Goal: Task Accomplishment & Management: Manage account settings

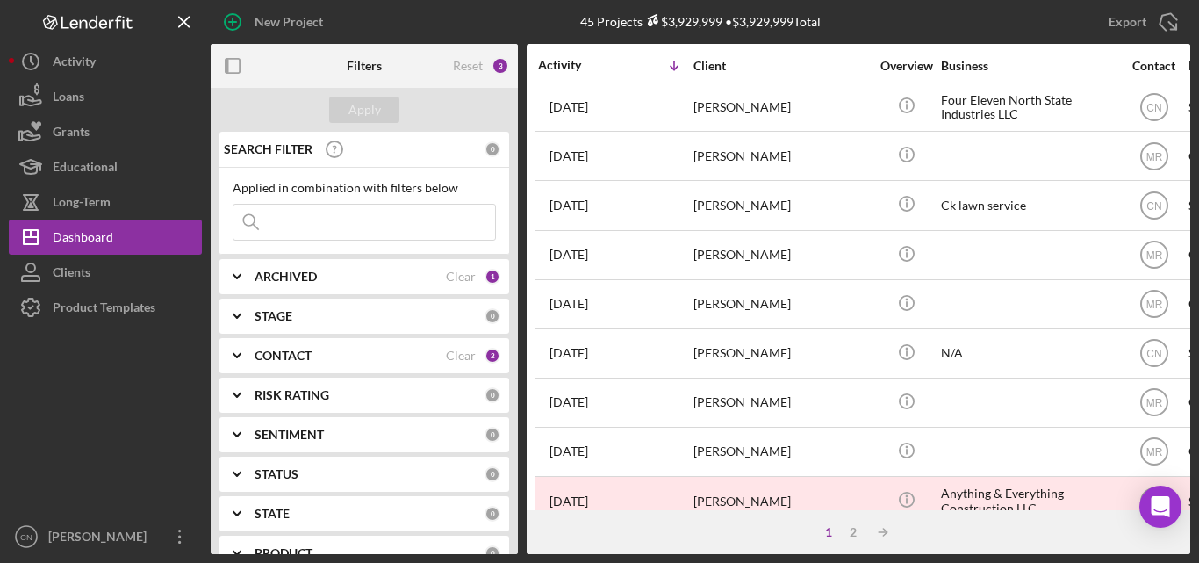
scroll to position [439, 0]
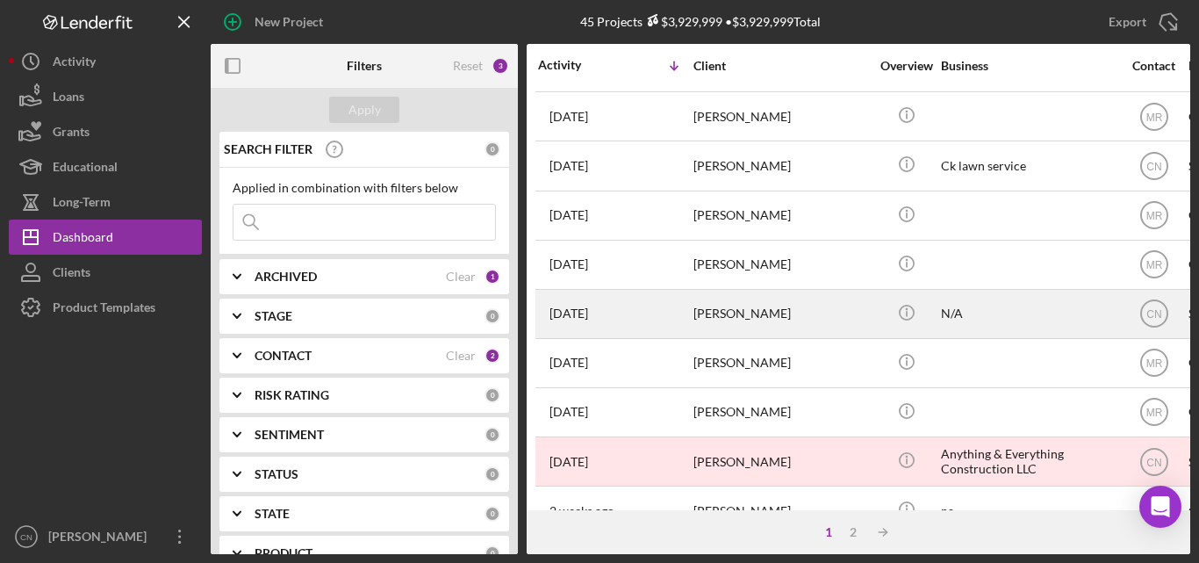
drag, startPoint x: 758, startPoint y: 312, endPoint x: 758, endPoint y: 301, distance: 10.5
click at [758, 301] on div "[PERSON_NAME]" at bounding box center [782, 314] width 176 height 47
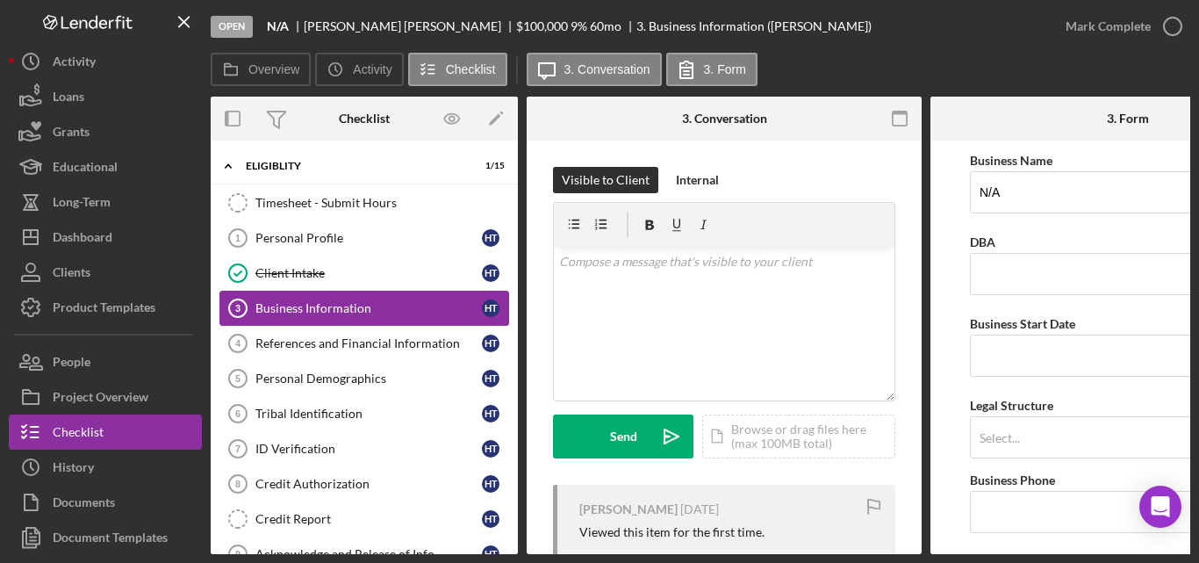
click at [293, 299] on link "Business Information 3 Business Information H T" at bounding box center [364, 308] width 290 height 35
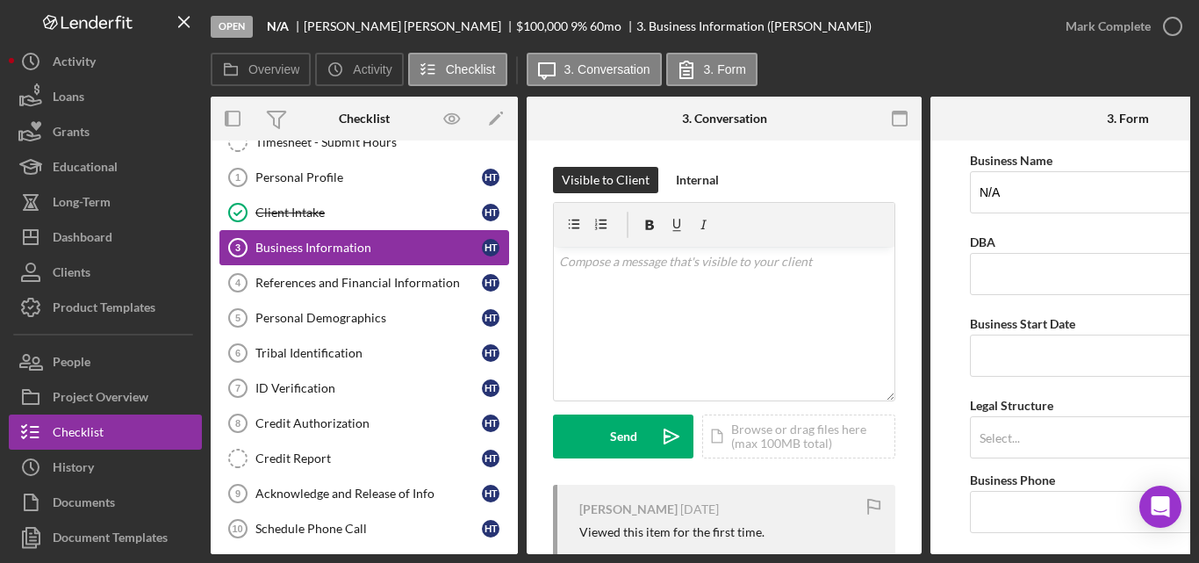
scroll to position [88, 0]
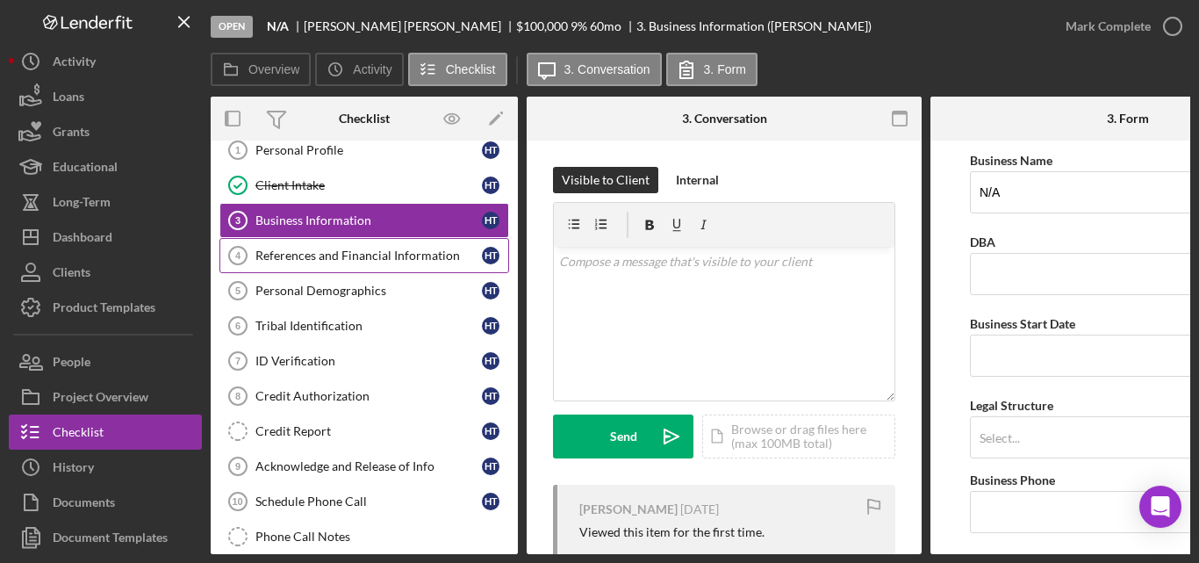
click at [293, 255] on div "References and Financial Information" at bounding box center [368, 255] width 226 height 14
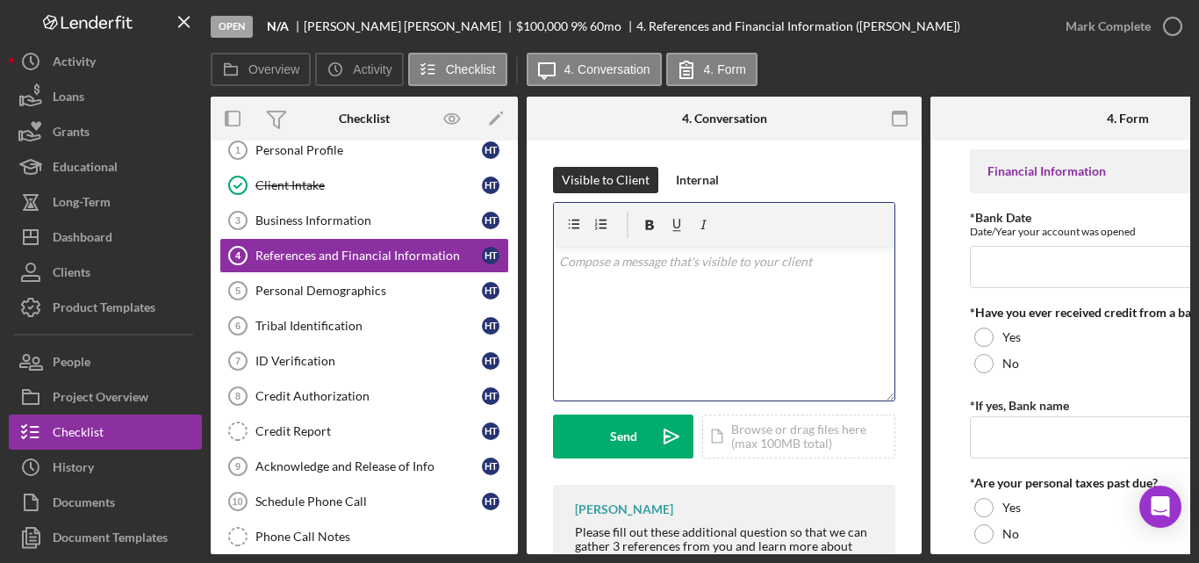
click at [586, 270] on p at bounding box center [724, 261] width 331 height 19
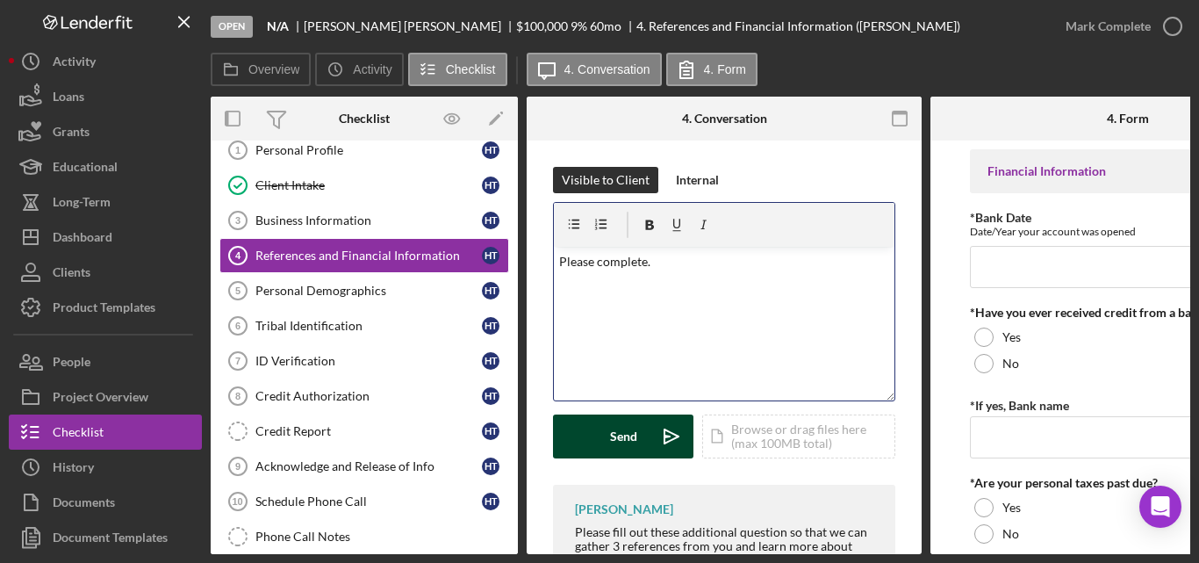
click at [619, 432] on div "Send" at bounding box center [623, 436] width 27 height 44
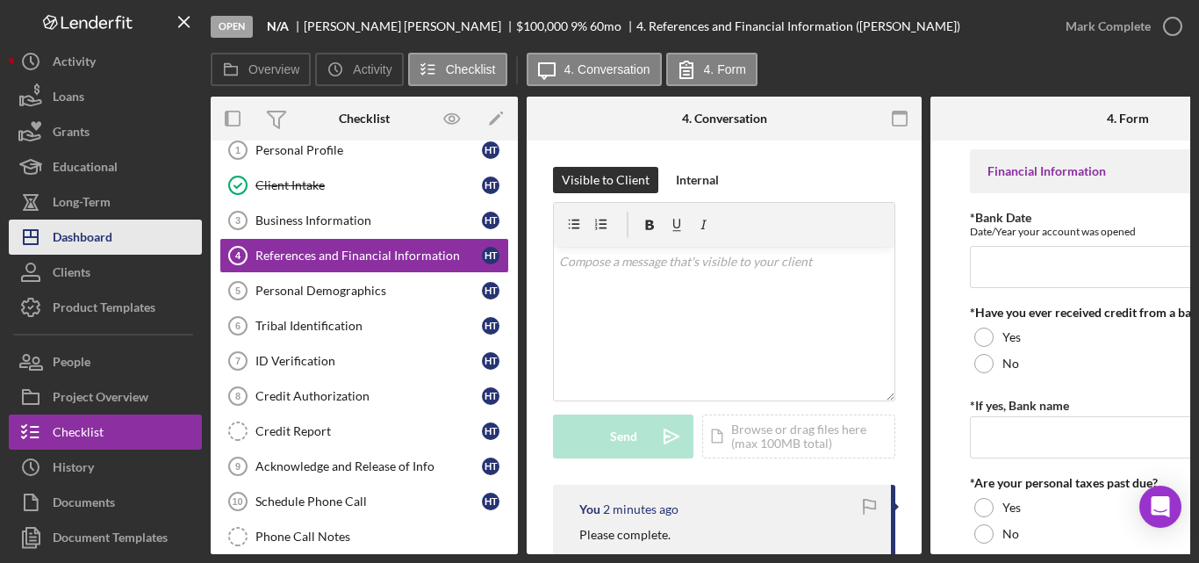
click at [93, 232] on div "Dashboard" at bounding box center [83, 239] width 60 height 40
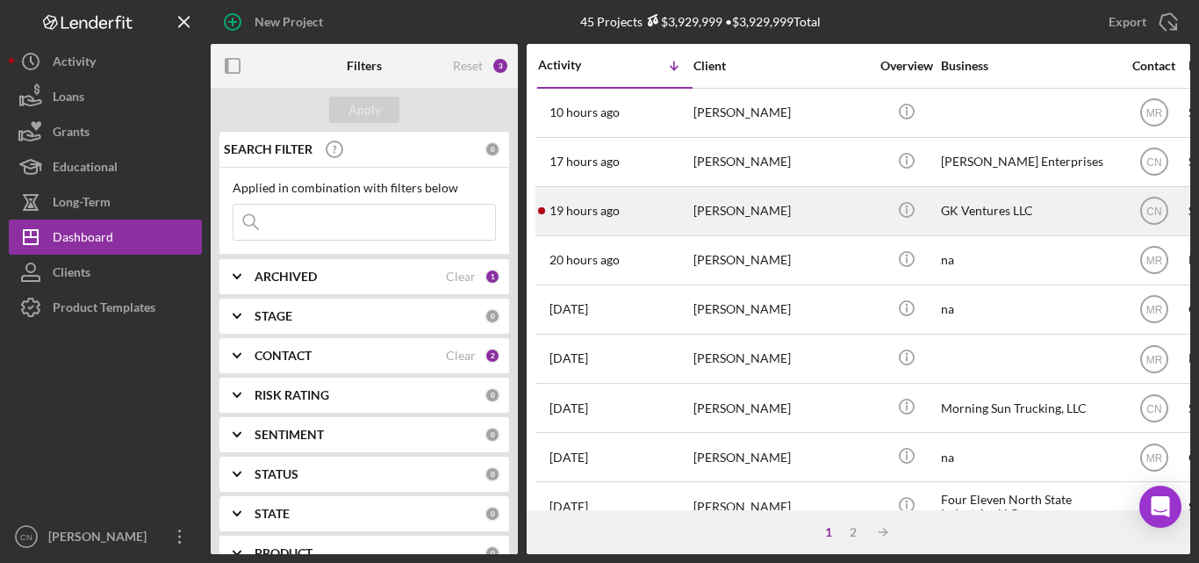
click at [726, 203] on div "[PERSON_NAME]" at bounding box center [782, 211] width 176 height 47
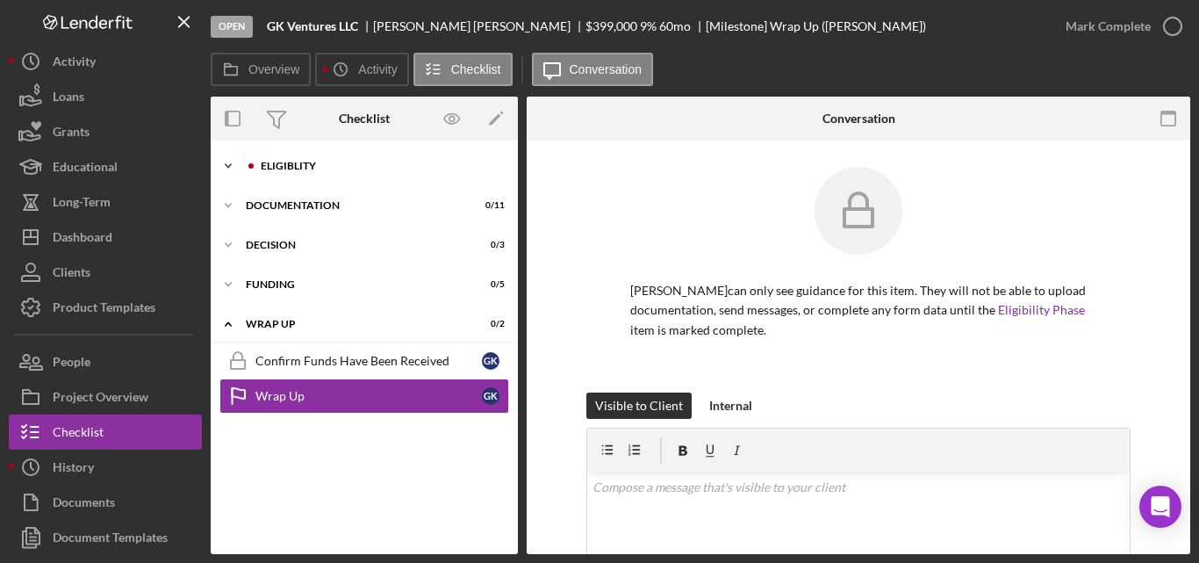
click at [283, 159] on div "Icon/Expander Eligiblity 7 / 15" at bounding box center [364, 165] width 307 height 35
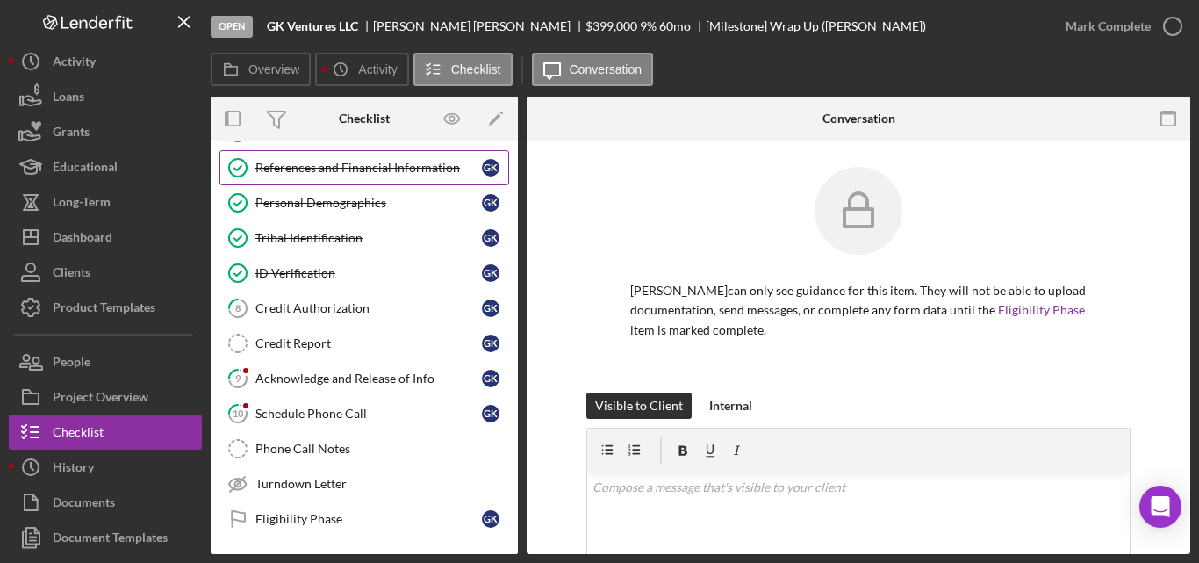
scroll to position [263, 0]
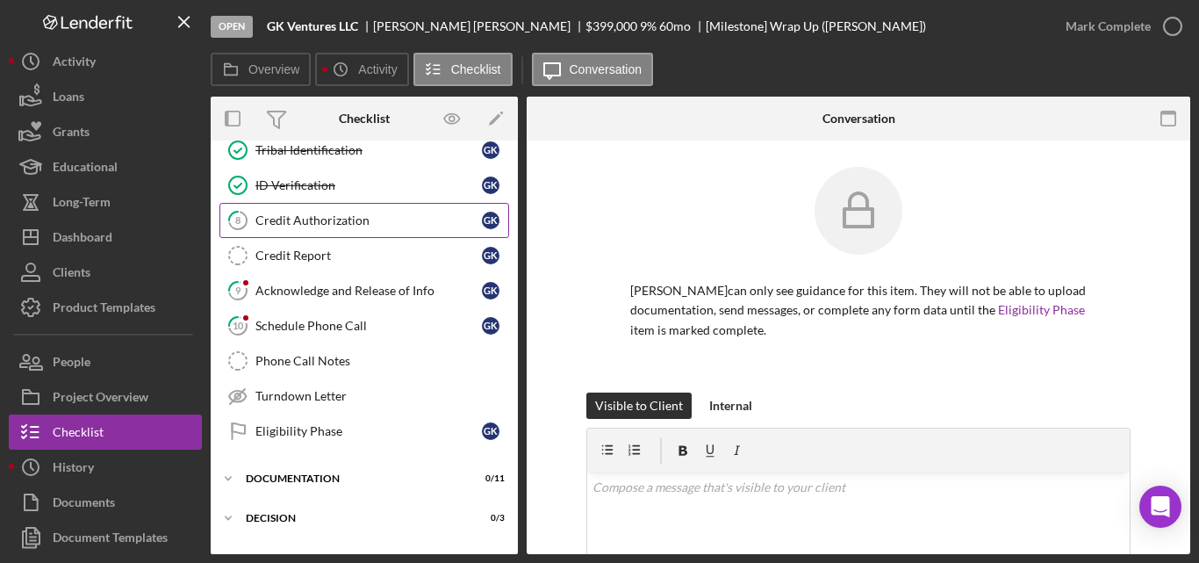
click at [331, 220] on div "Credit Authorization" at bounding box center [368, 220] width 226 height 14
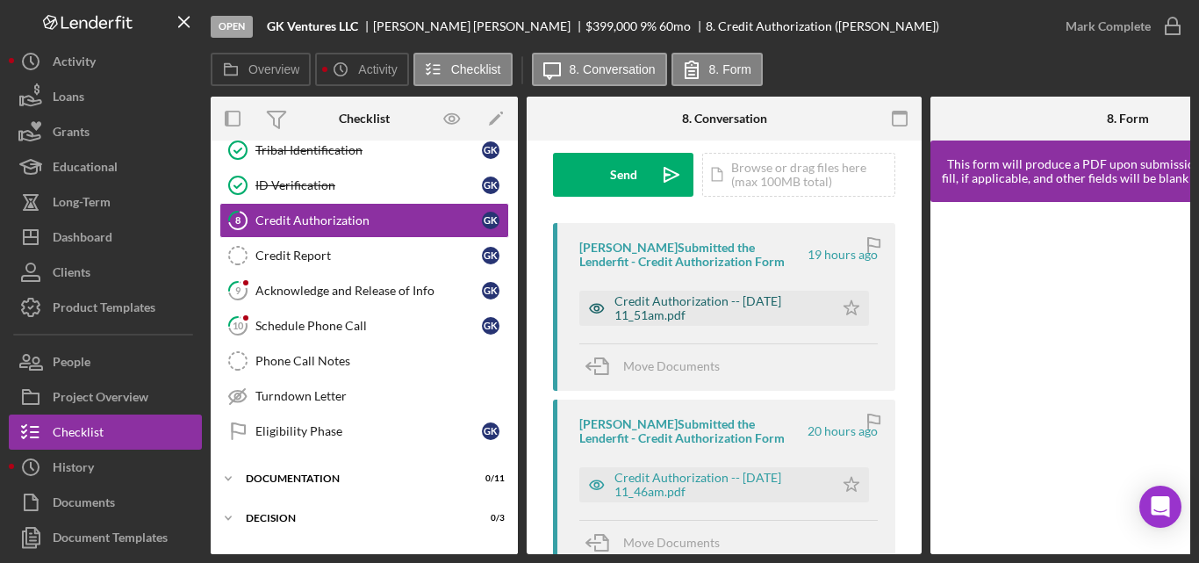
scroll to position [263, 0]
click at [689, 301] on div "Credit Authorization -- [DATE] 11_51am.pdf" at bounding box center [719, 306] width 211 height 28
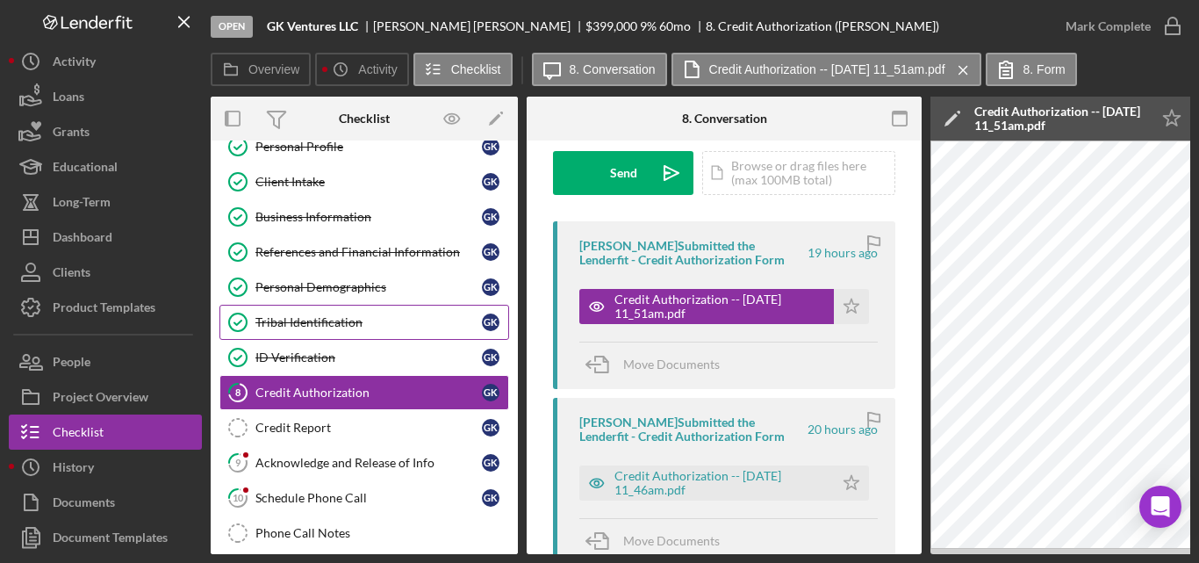
scroll to position [88, 0]
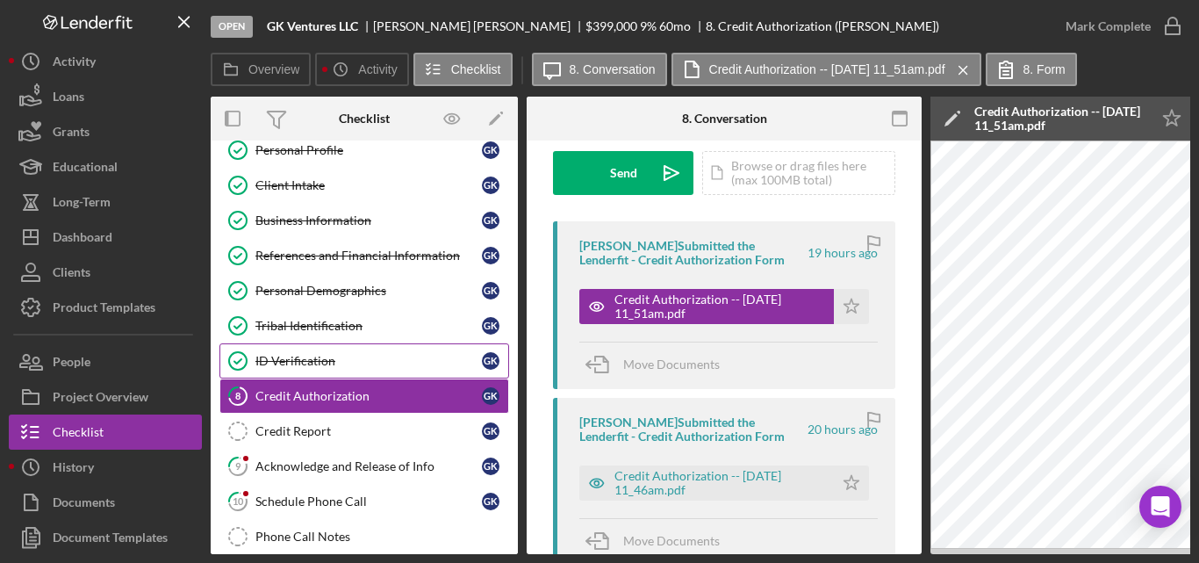
click at [277, 359] on div "ID Verification" at bounding box center [368, 361] width 226 height 14
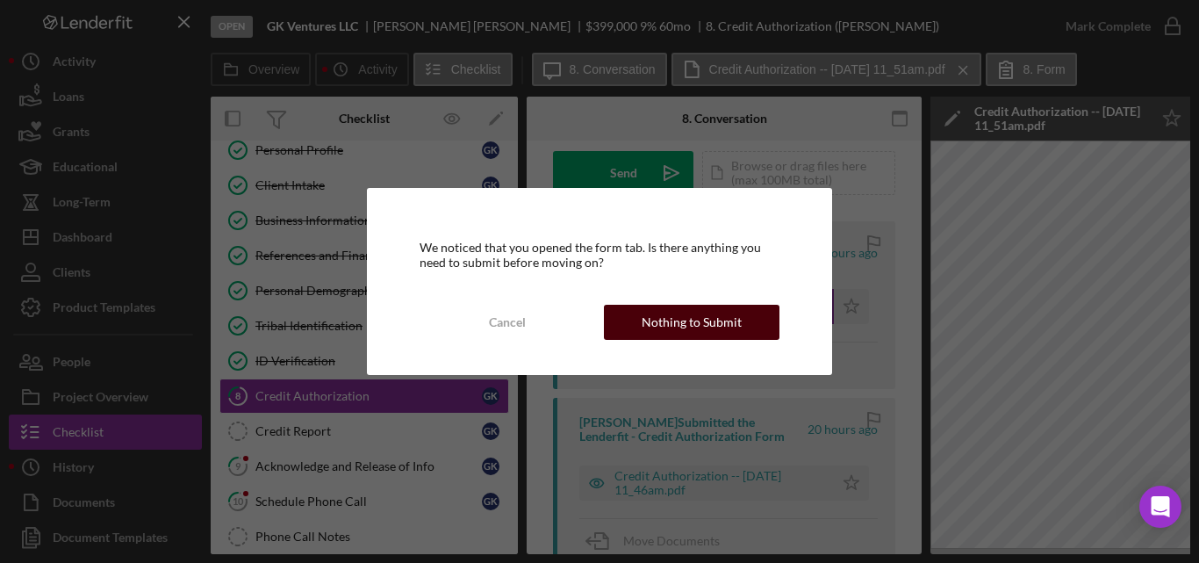
click at [722, 326] on div "Nothing to Submit" at bounding box center [692, 322] width 100 height 35
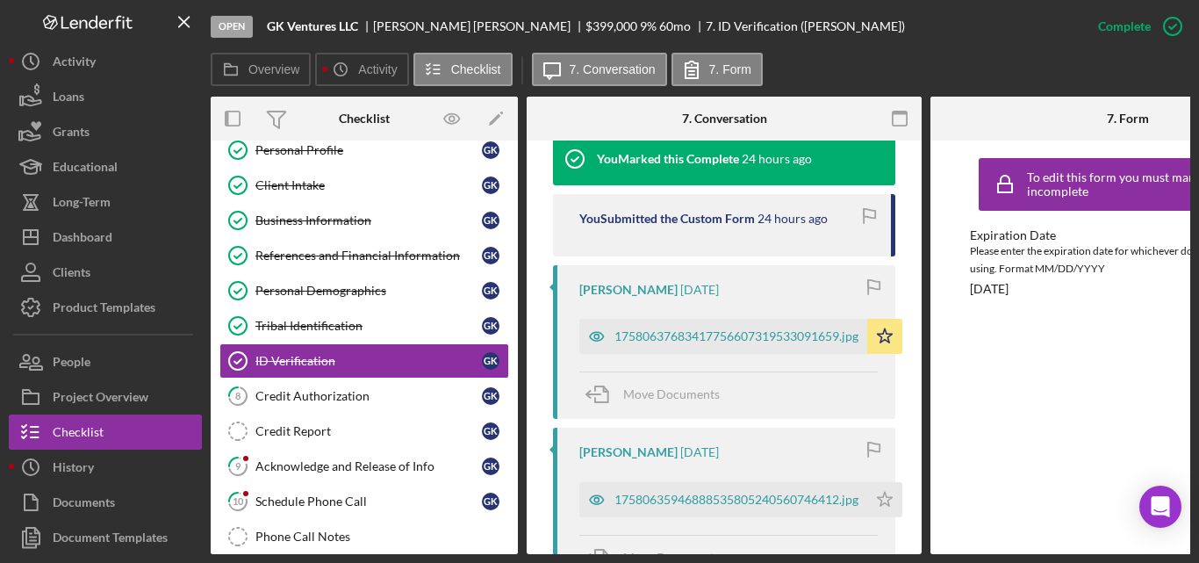
scroll to position [614, 0]
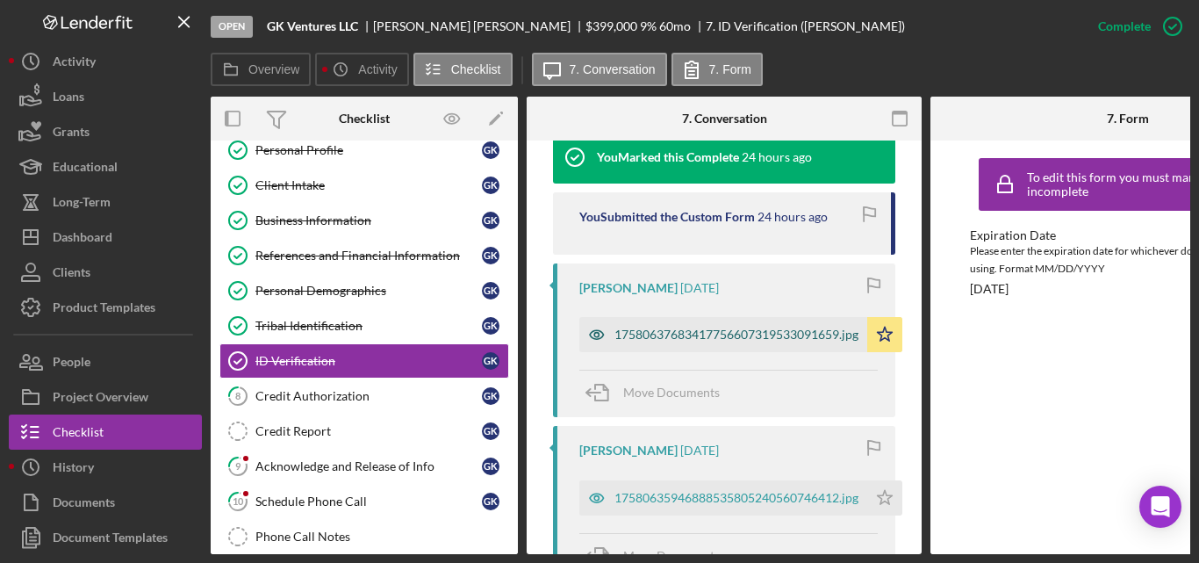
click at [690, 339] on div "17580637683417756607319533091659.jpg" at bounding box center [736, 334] width 244 height 14
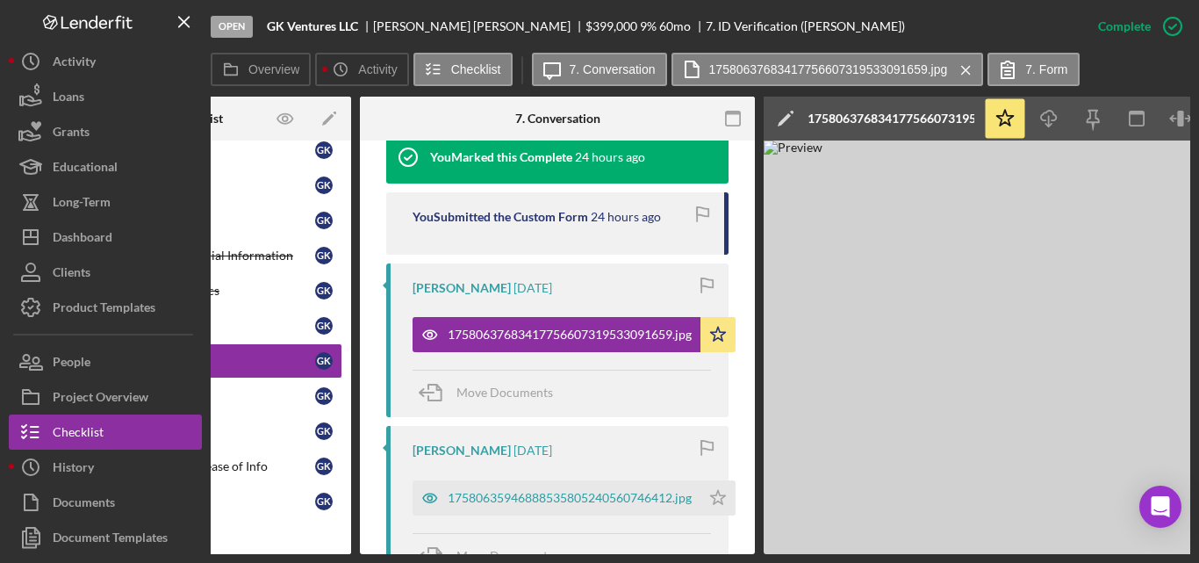
scroll to position [0, 0]
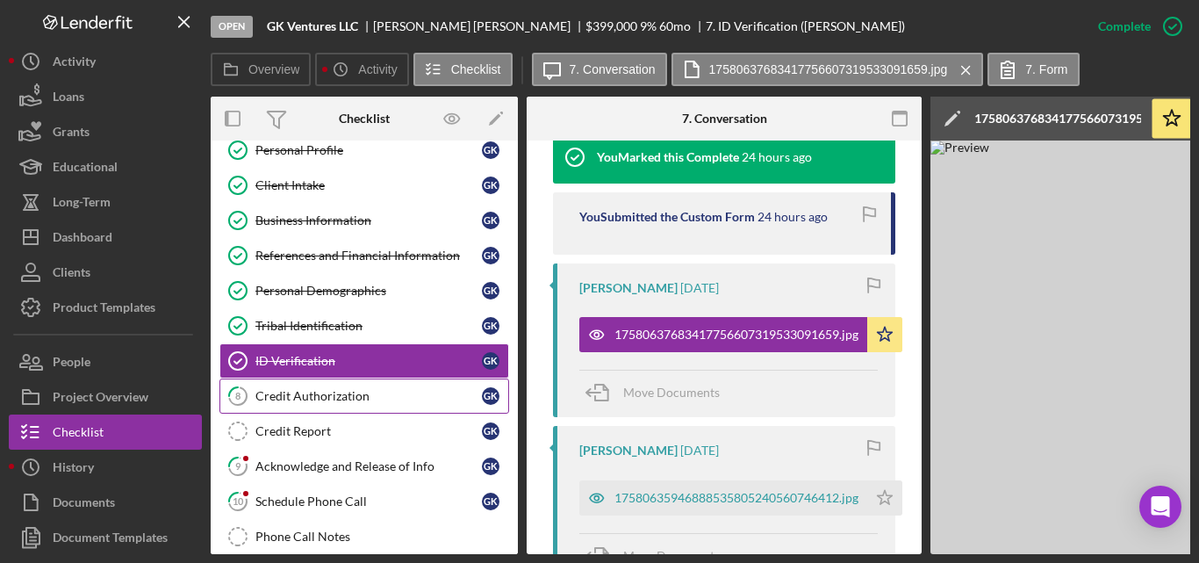
click at [287, 395] on div "Credit Authorization" at bounding box center [368, 396] width 226 height 14
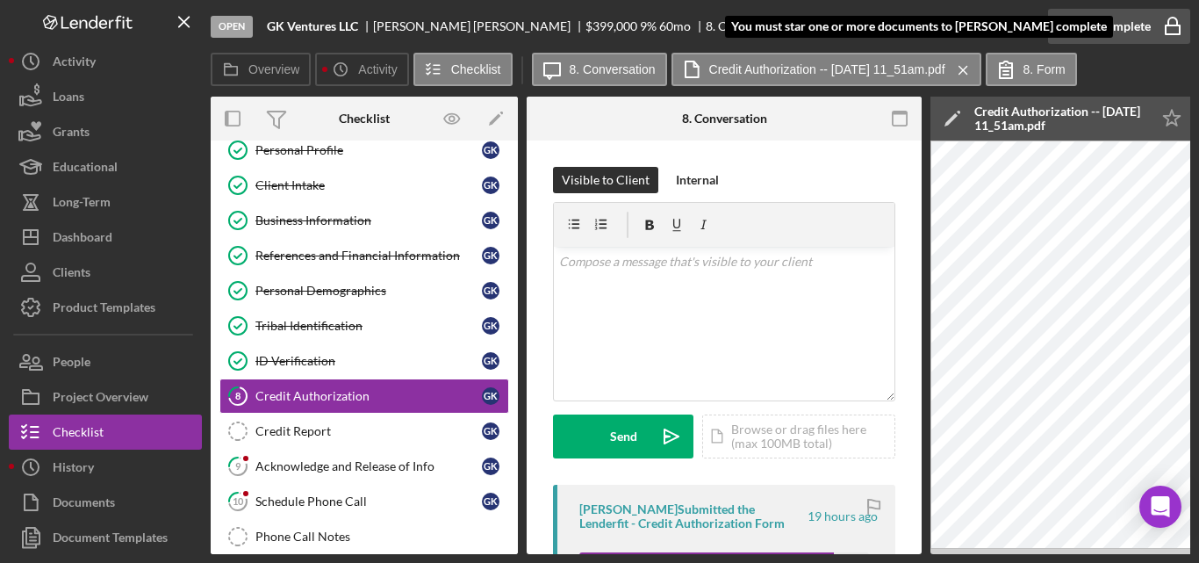
click at [1174, 28] on icon "button" at bounding box center [1173, 26] width 44 height 44
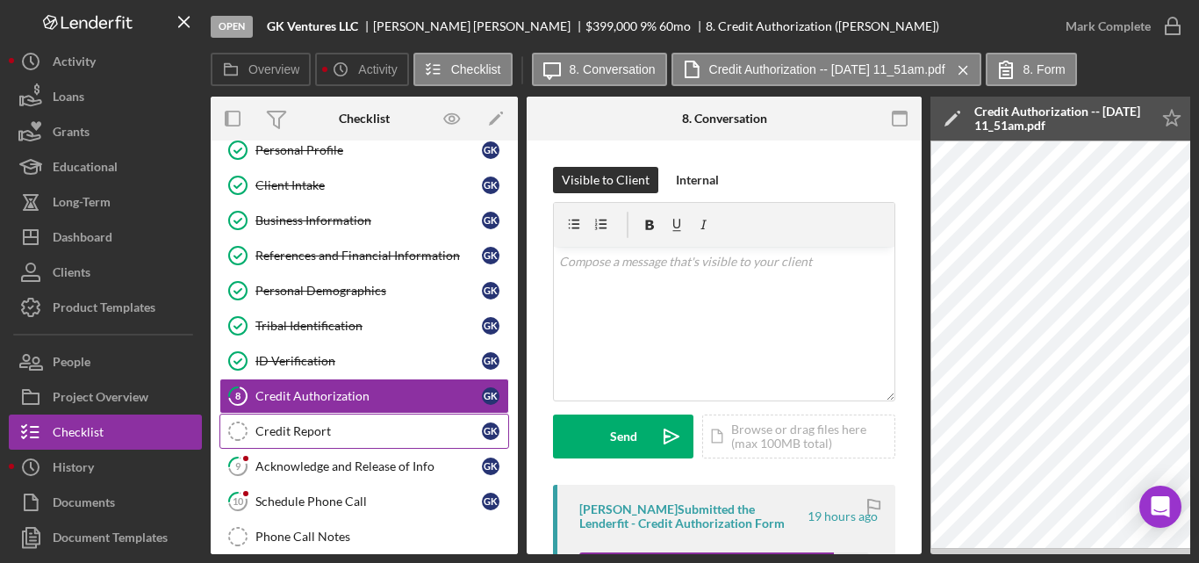
click at [270, 422] on link "Credit Report Credit Report G K" at bounding box center [364, 430] width 290 height 35
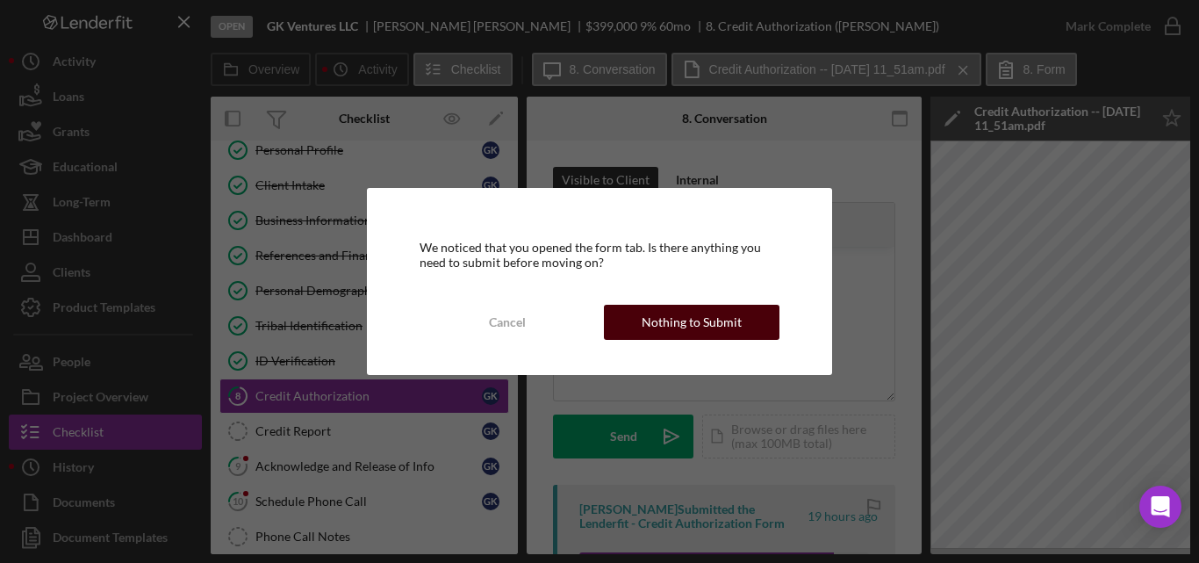
click at [768, 324] on button "Nothing to Submit" at bounding box center [692, 322] width 176 height 35
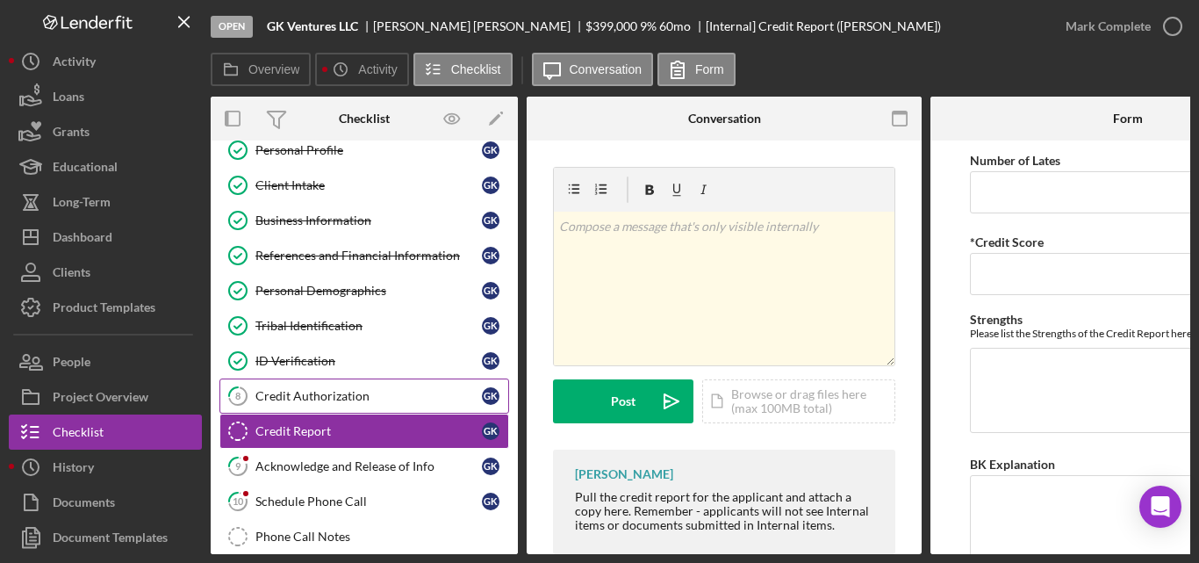
click at [312, 389] on div "Credit Authorization" at bounding box center [368, 396] width 226 height 14
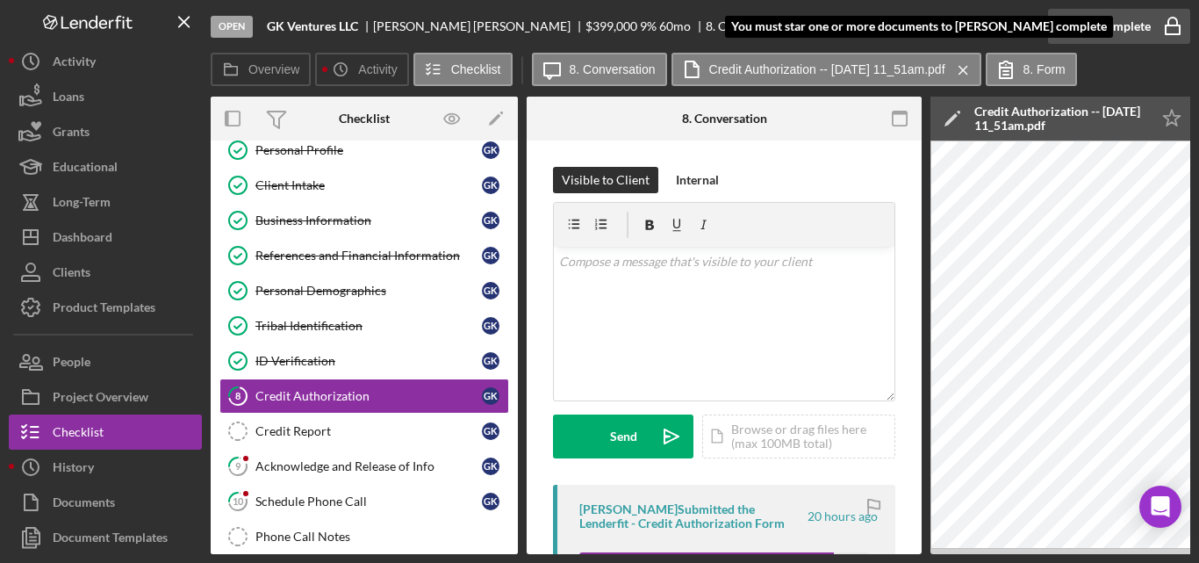
click at [1182, 22] on icon "button" at bounding box center [1173, 26] width 44 height 44
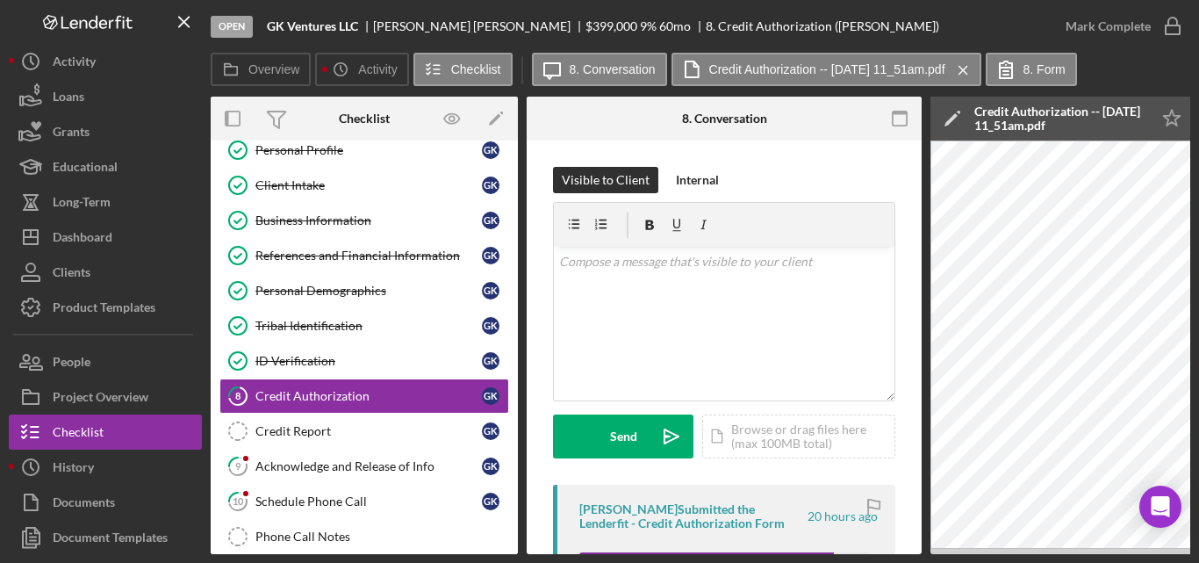
scroll to position [88, 0]
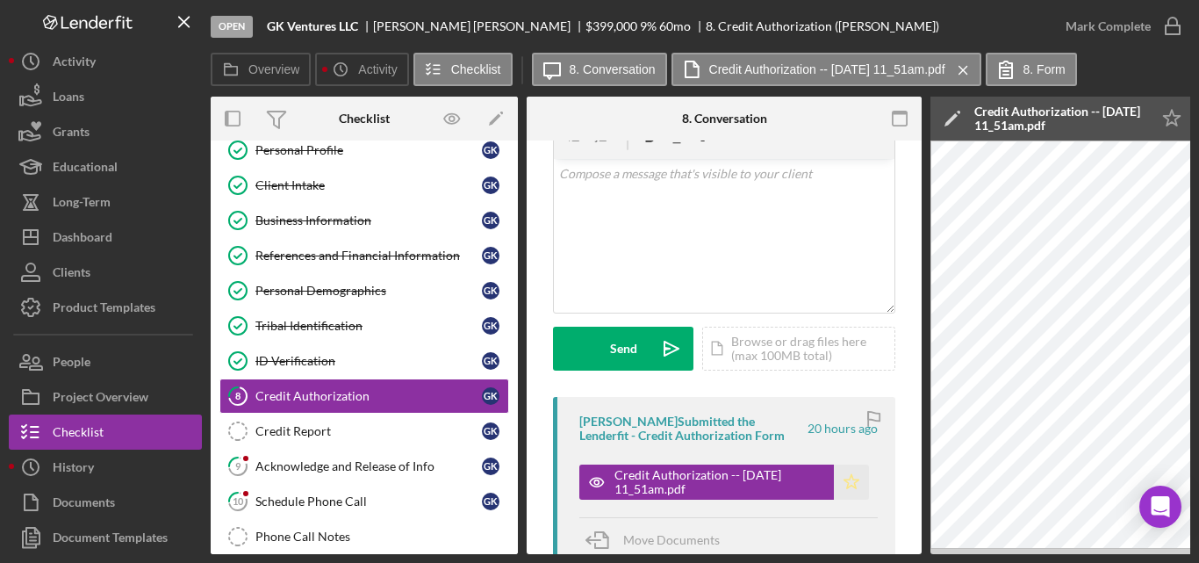
click at [852, 489] on icon "Icon/Star" at bounding box center [851, 481] width 35 height 35
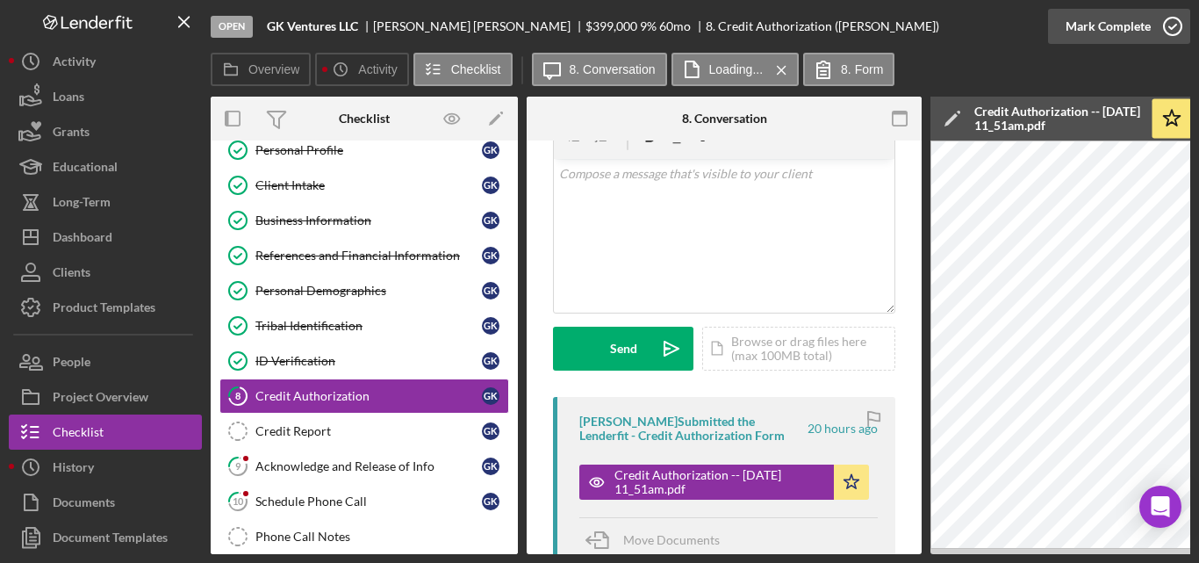
click at [1177, 26] on icon "button" at bounding box center [1173, 26] width 44 height 44
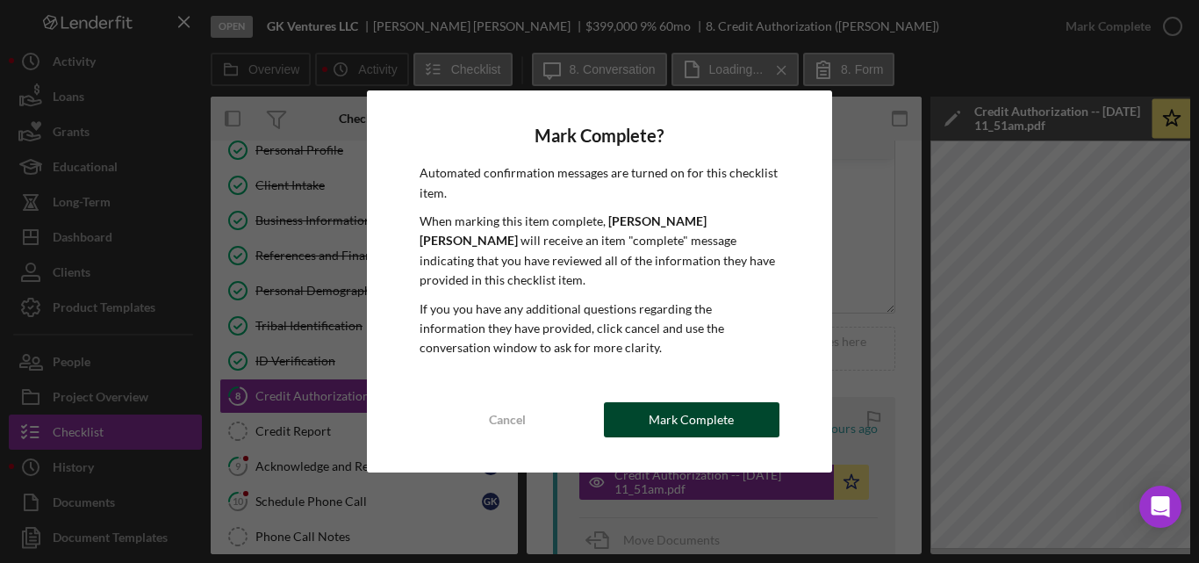
click at [679, 405] on div "Mark Complete" at bounding box center [691, 419] width 85 height 35
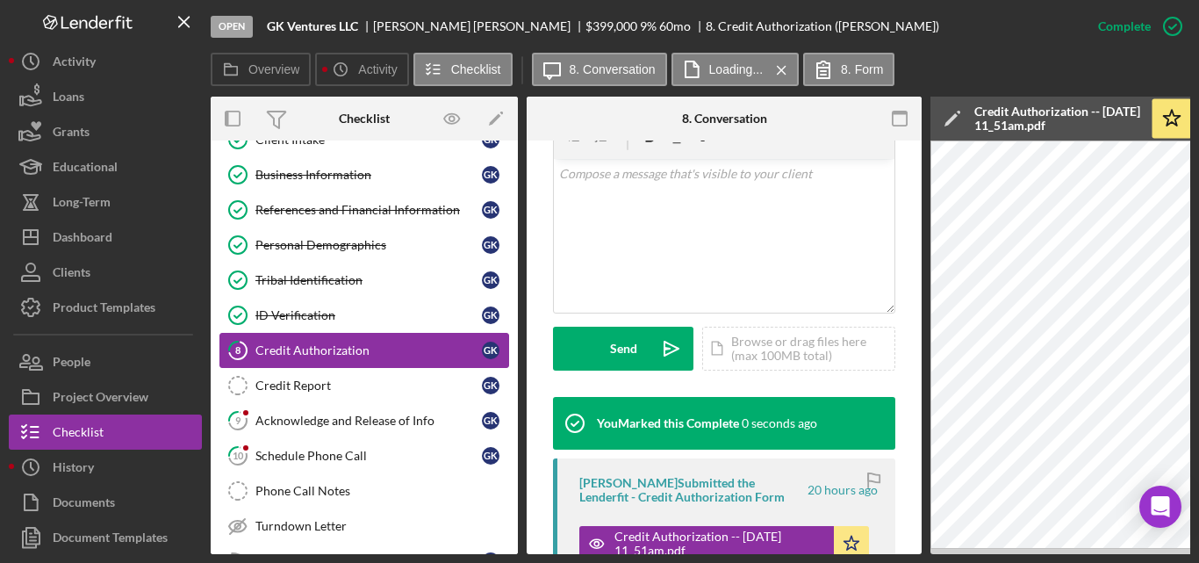
scroll to position [176, 0]
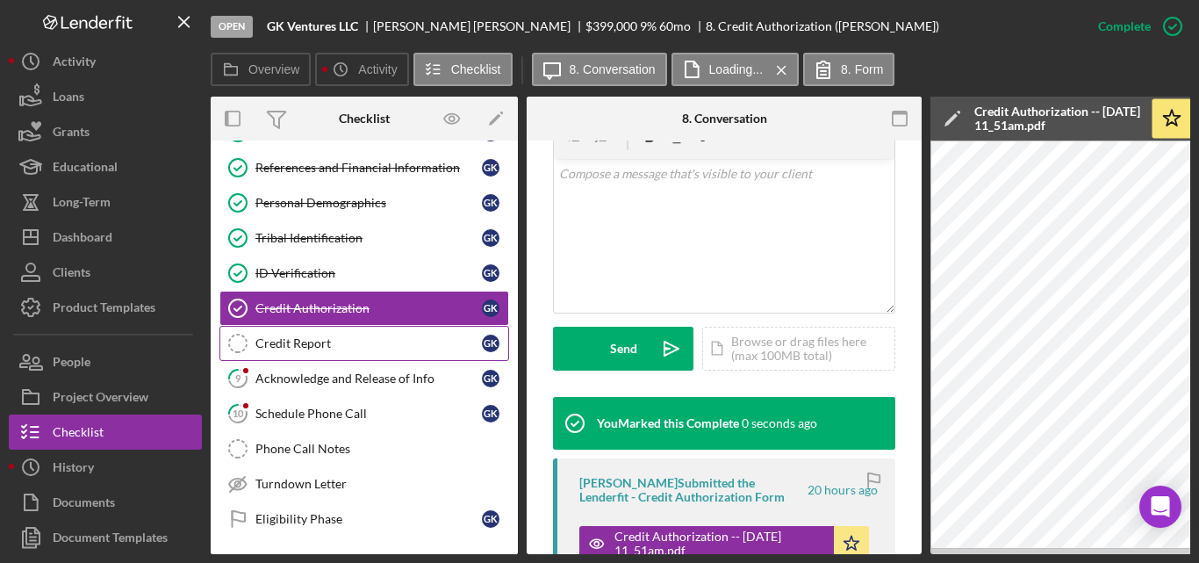
click at [297, 336] on div "Credit Report" at bounding box center [368, 343] width 226 height 14
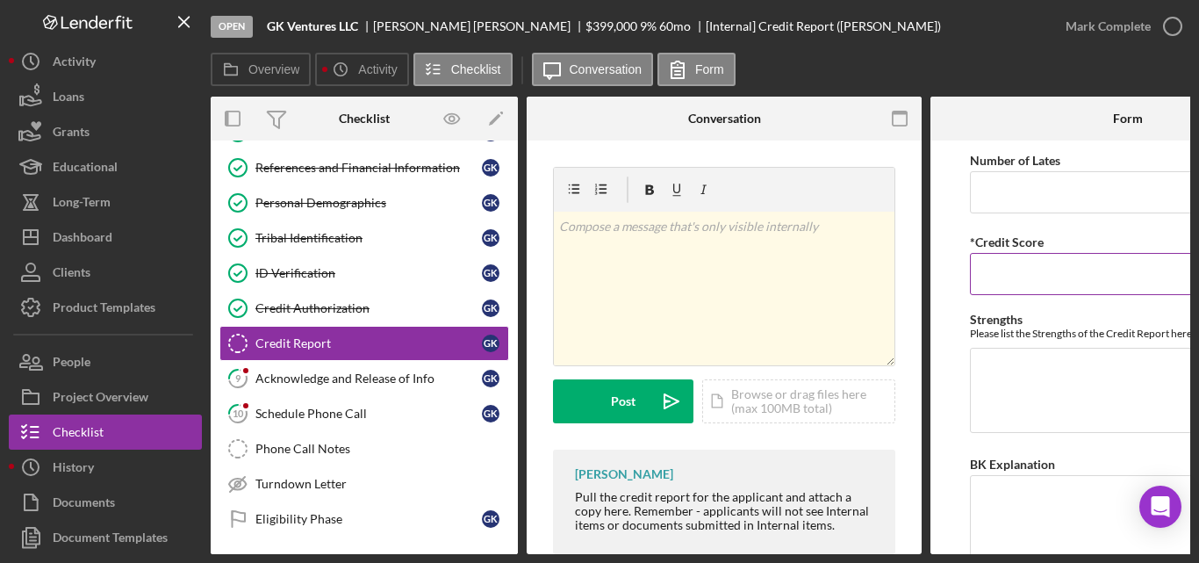
click at [996, 284] on input "*Credit Score" at bounding box center [1128, 274] width 316 height 42
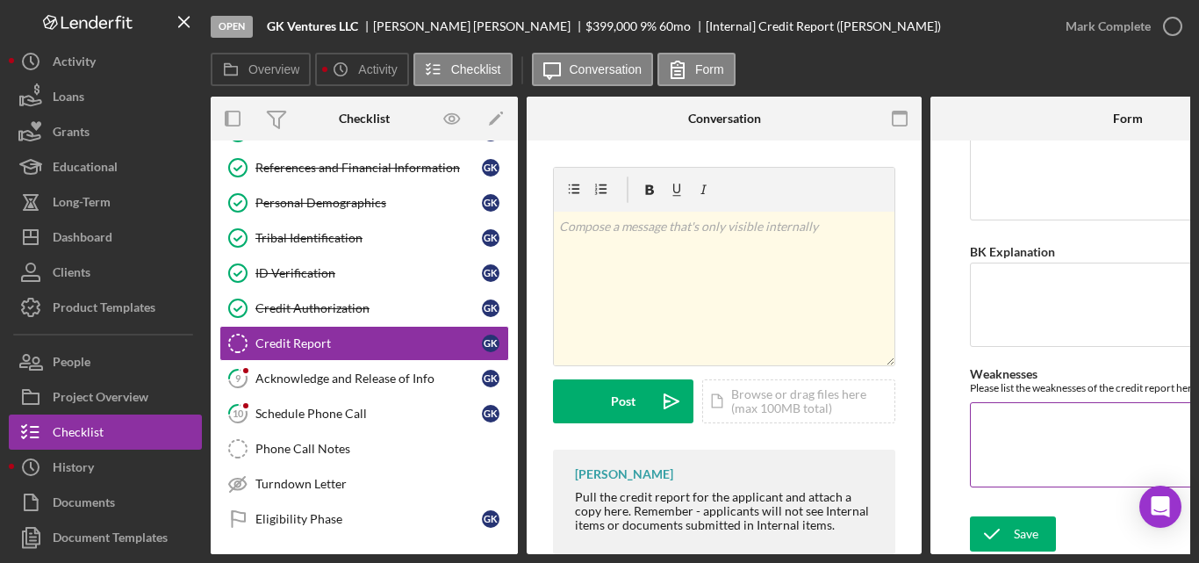
scroll to position [218, 0]
type input "700"
click at [1018, 528] on div "Save" at bounding box center [1026, 533] width 25 height 35
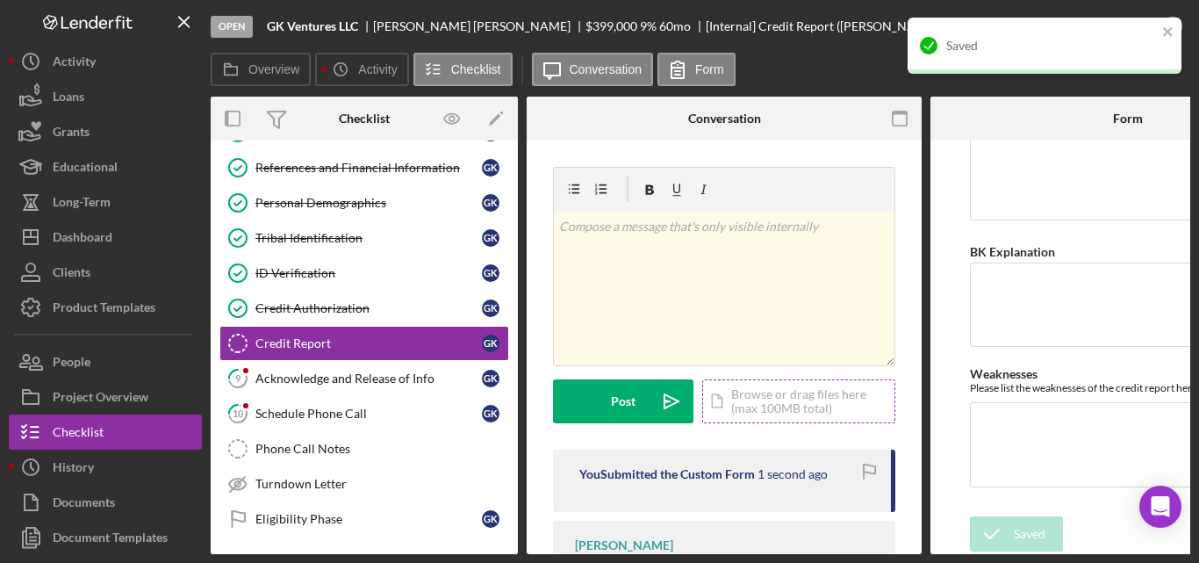
click at [774, 403] on div "Icon/Document Browse or drag files here (max 100MB total) Tap to choose files o…" at bounding box center [798, 401] width 193 height 44
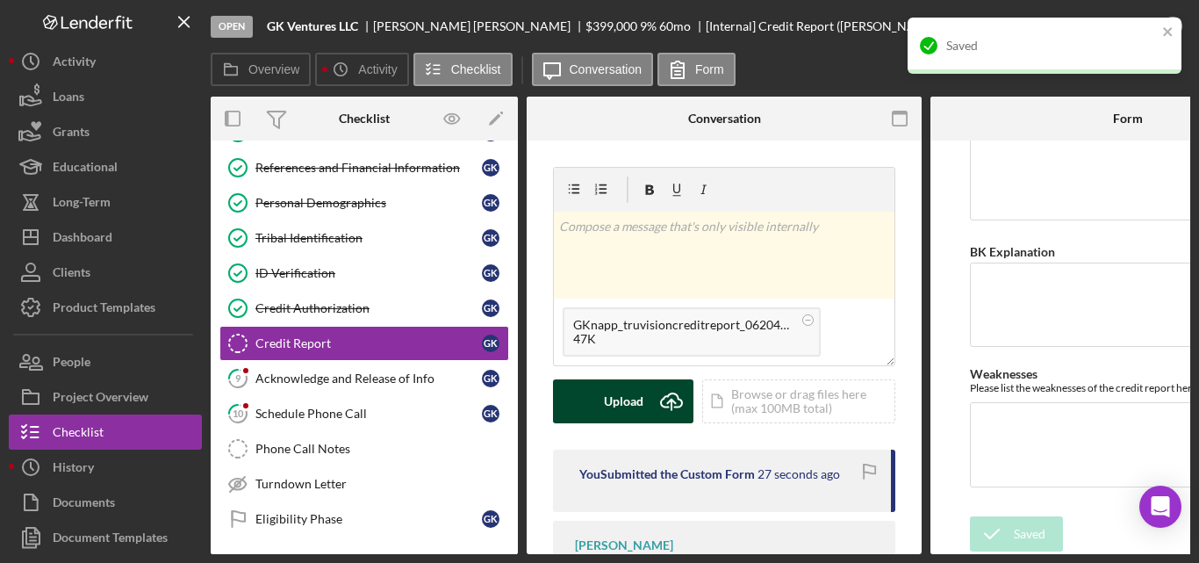
click at [626, 405] on div "Upload" at bounding box center [624, 401] width 40 height 44
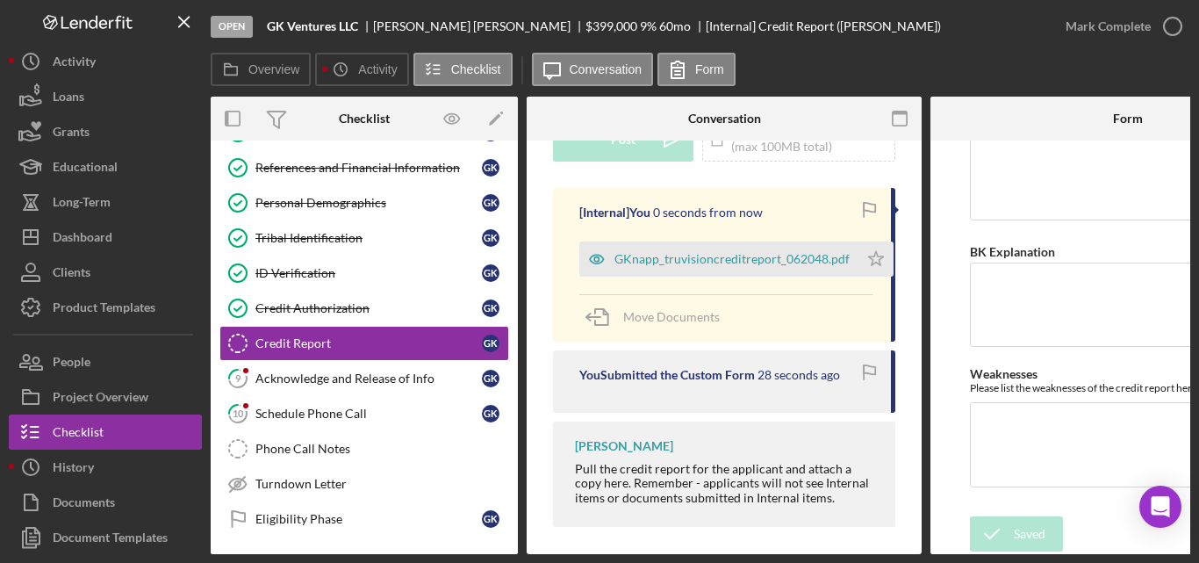
scroll to position [263, 0]
click at [874, 252] on icon "Icon/Star" at bounding box center [876, 257] width 35 height 35
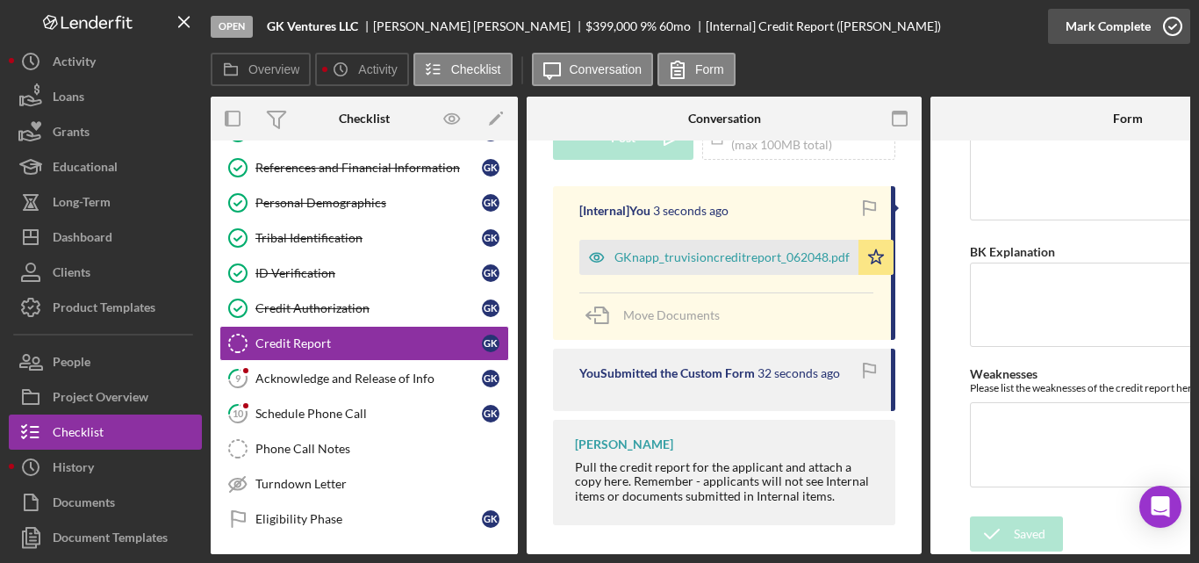
click at [1175, 27] on icon "button" at bounding box center [1173, 26] width 44 height 44
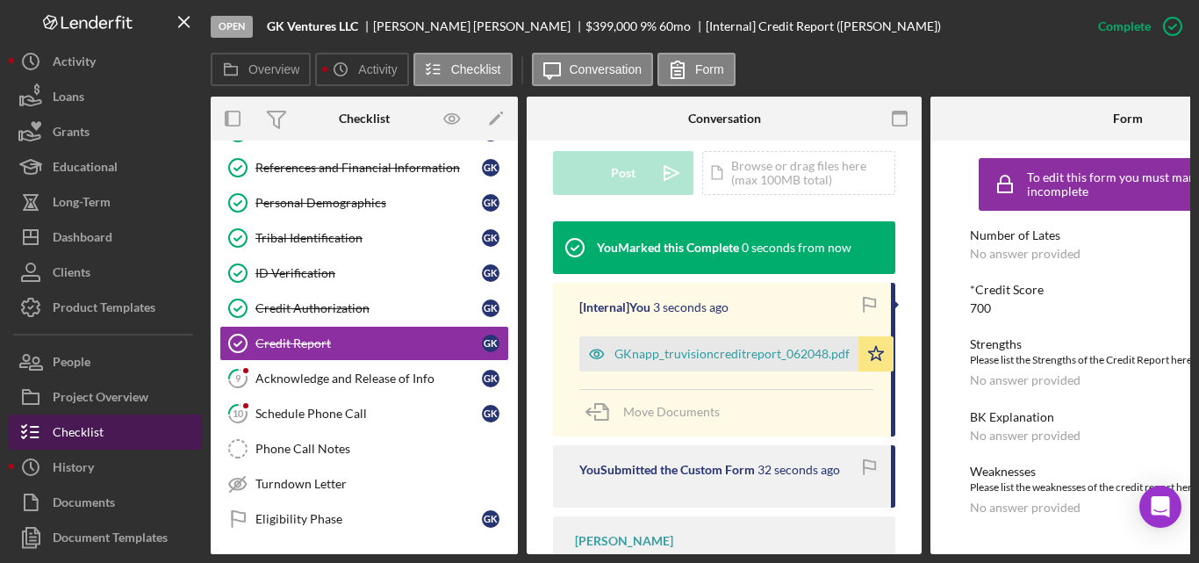
scroll to position [524, 0]
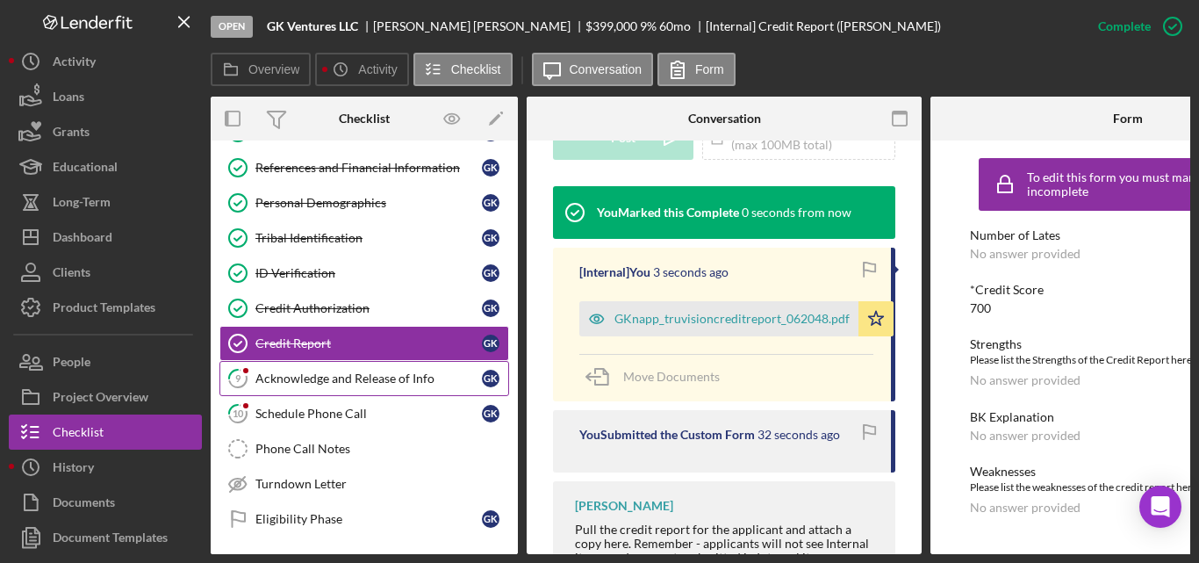
click at [287, 380] on div "Acknowledge and Release of Info" at bounding box center [368, 378] width 226 height 14
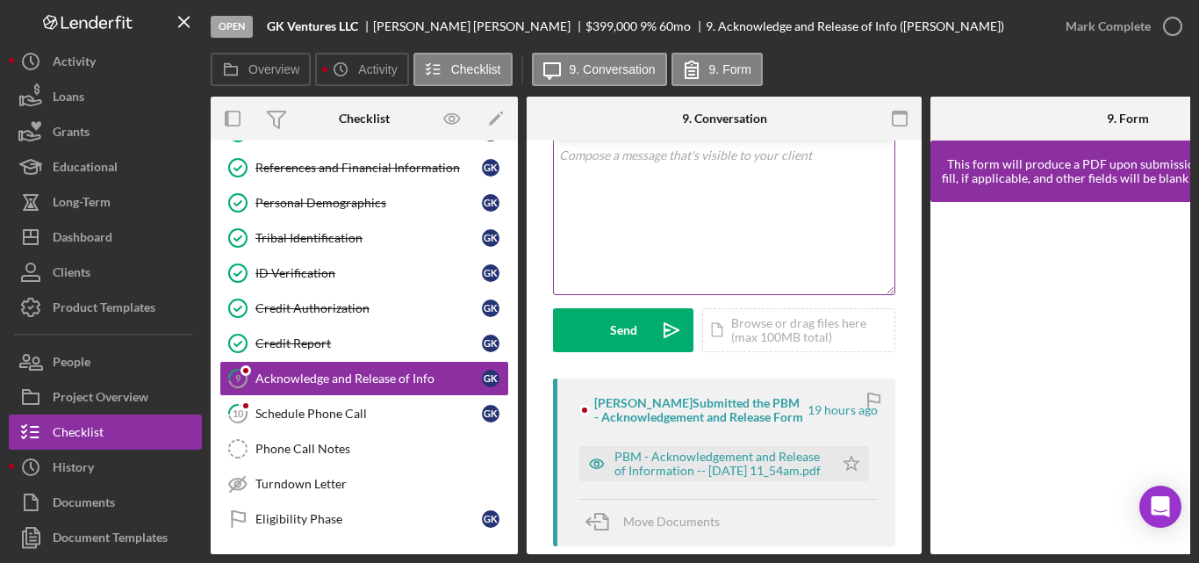
scroll to position [263, 0]
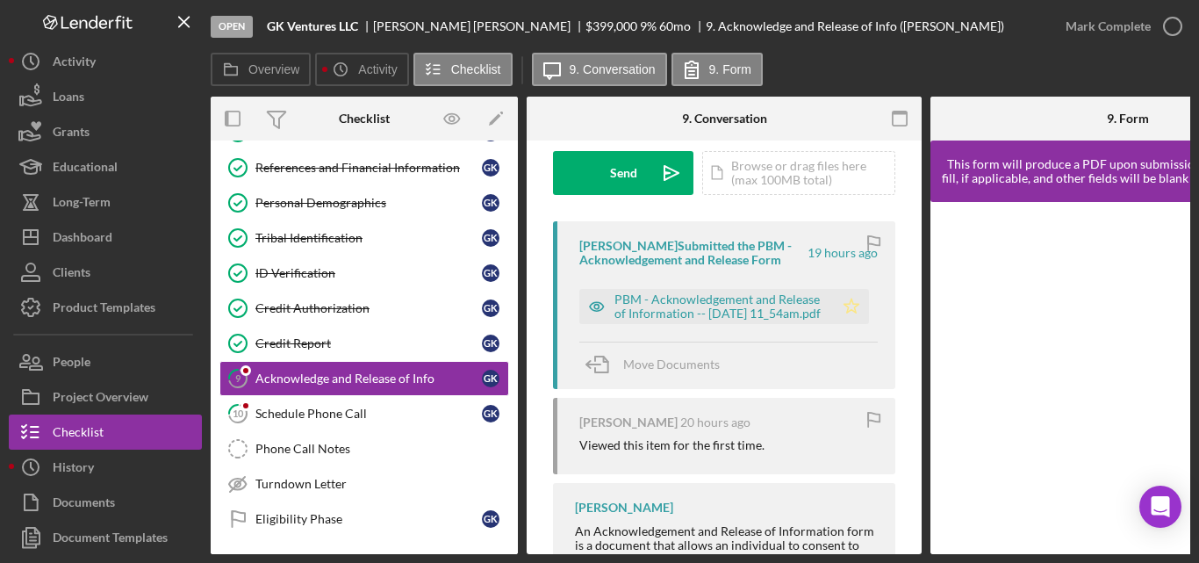
click at [846, 302] on icon "Icon/Star" at bounding box center [851, 306] width 35 height 35
click at [1168, 23] on icon "button" at bounding box center [1173, 26] width 44 height 44
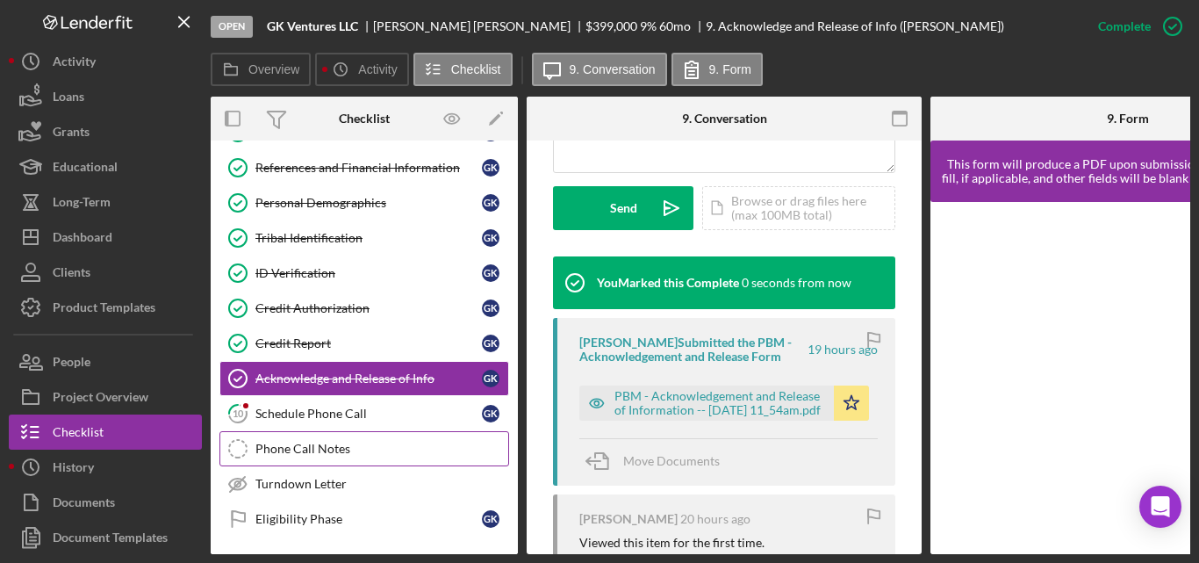
scroll to position [524, 0]
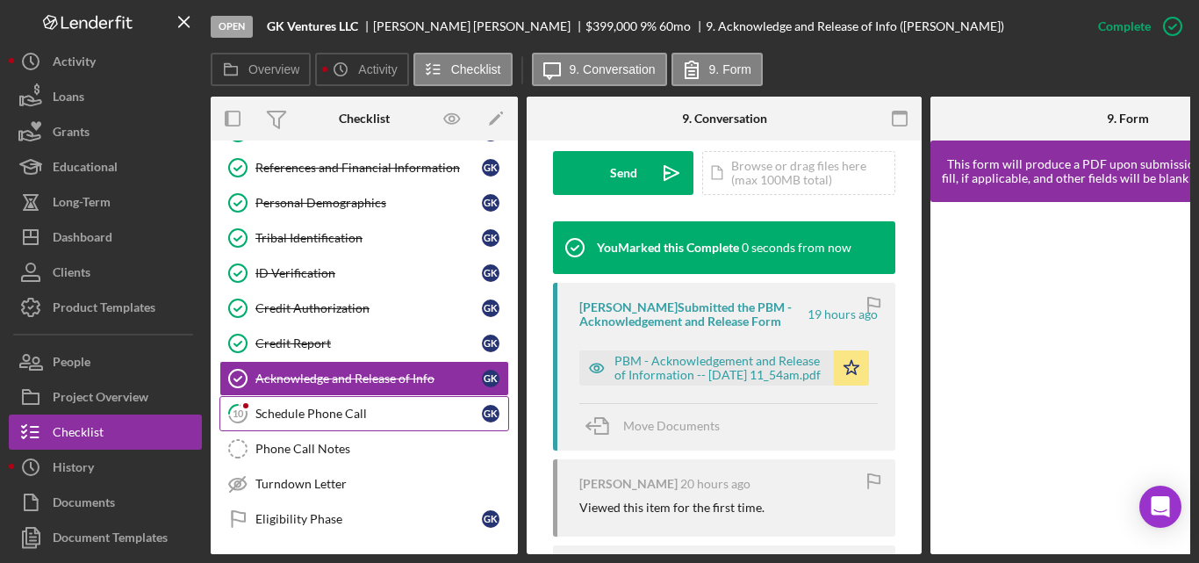
click at [320, 415] on div "Schedule Phone Call" at bounding box center [368, 413] width 226 height 14
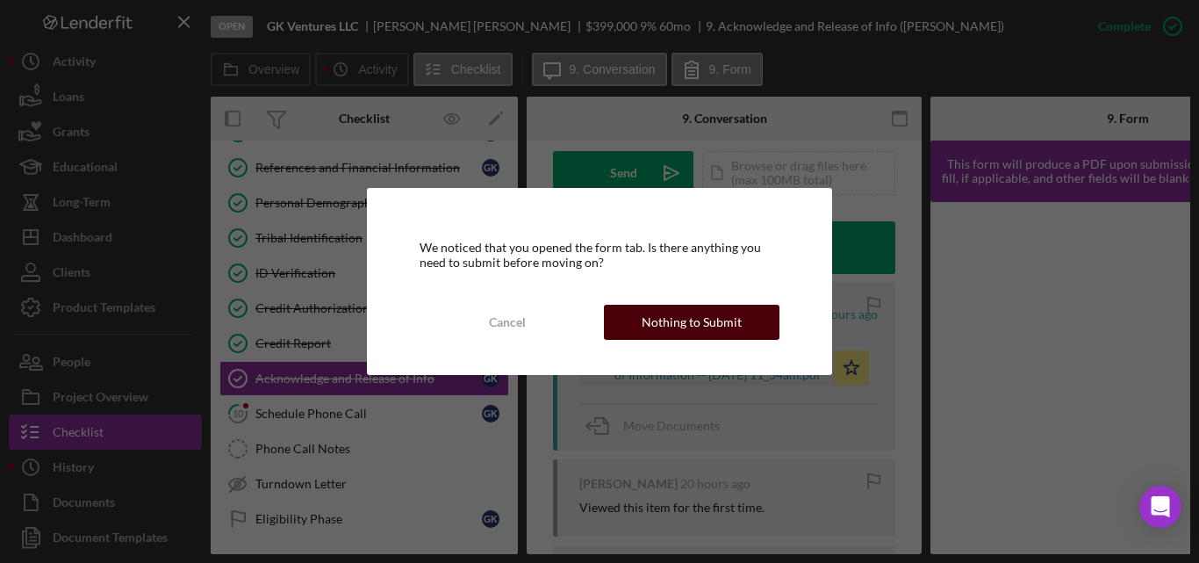
click at [651, 326] on div "Nothing to Submit" at bounding box center [692, 322] width 100 height 35
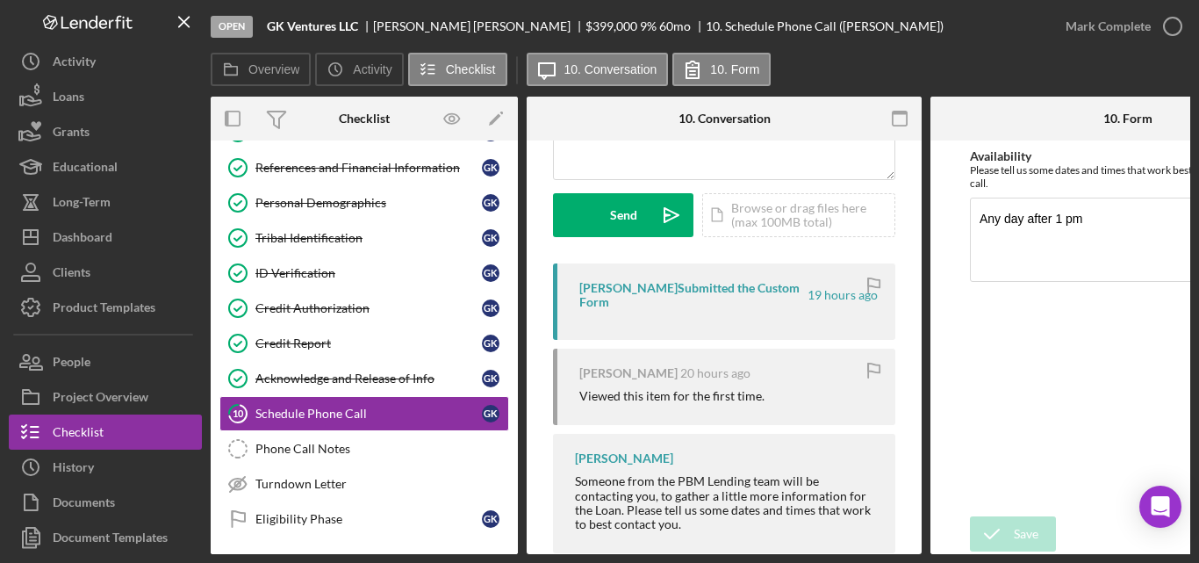
scroll to position [247, 0]
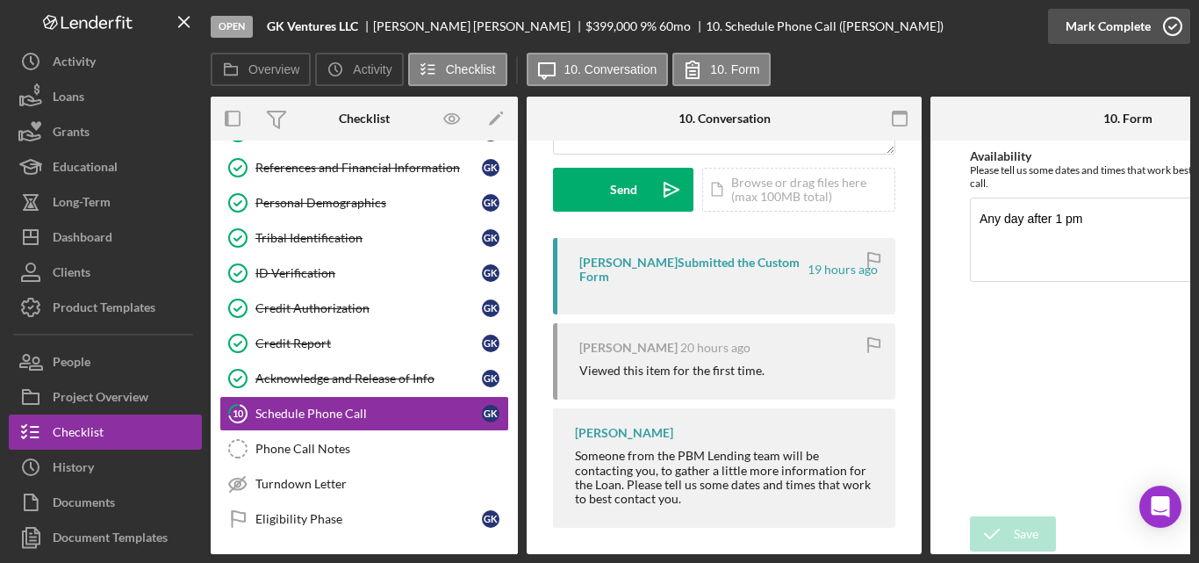
click at [1169, 25] on icon "button" at bounding box center [1173, 26] width 44 height 44
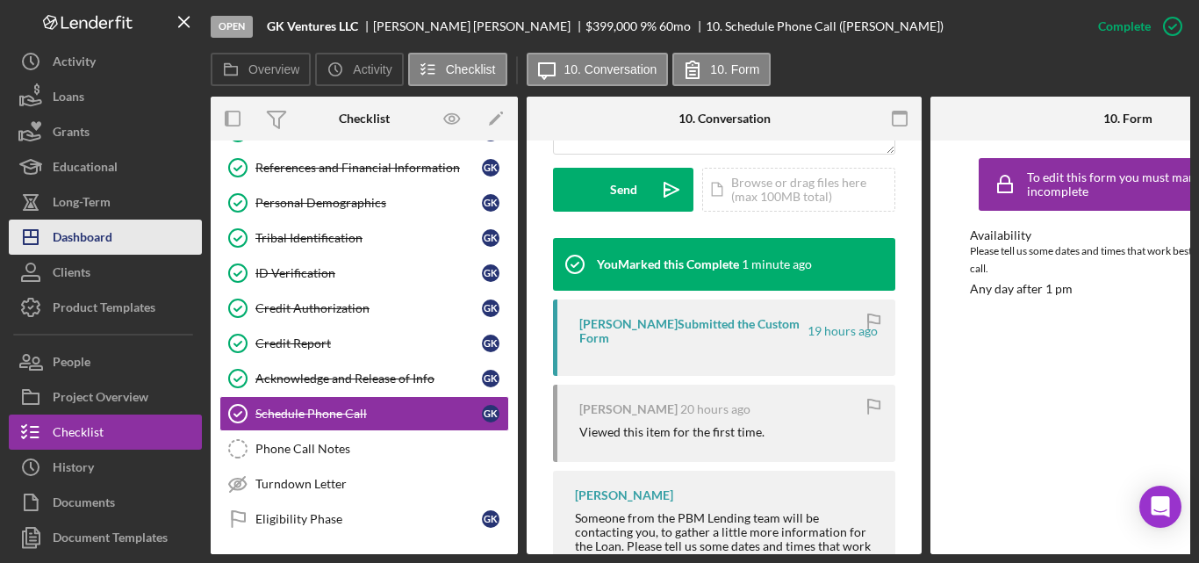
click at [79, 225] on div "Dashboard" at bounding box center [83, 239] width 60 height 40
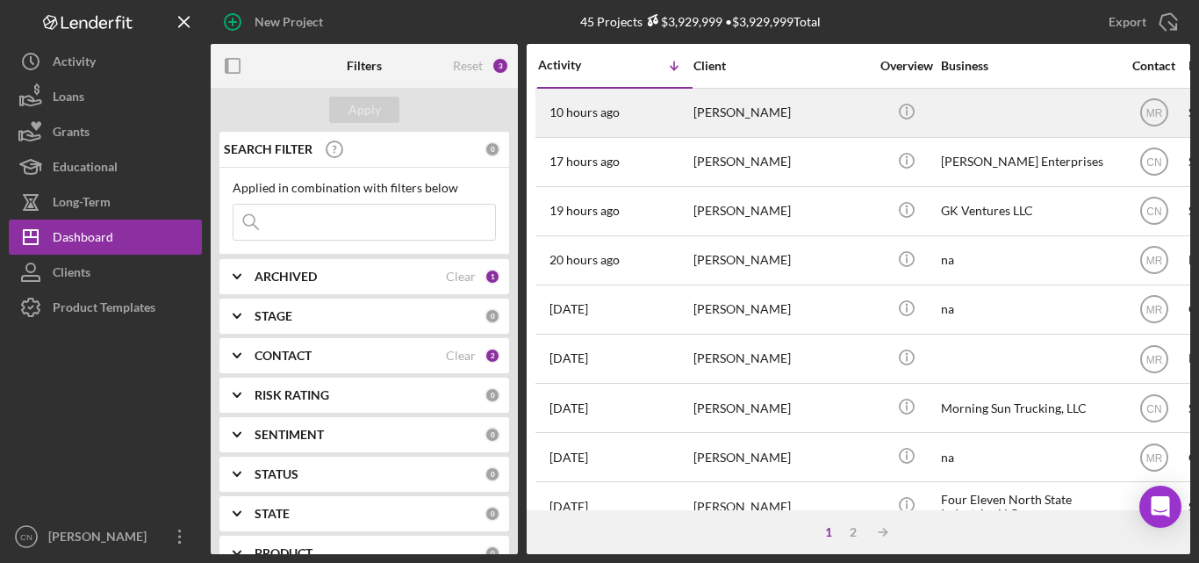
click at [704, 111] on div "[PERSON_NAME]" at bounding box center [782, 113] width 176 height 47
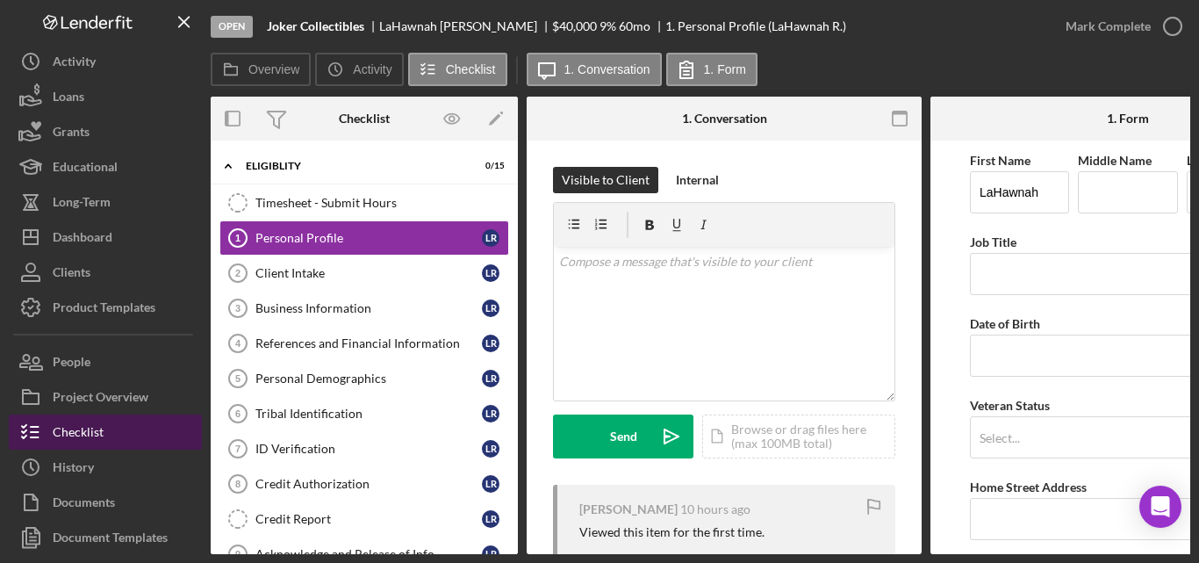
click at [77, 422] on div "Checklist" at bounding box center [78, 434] width 51 height 40
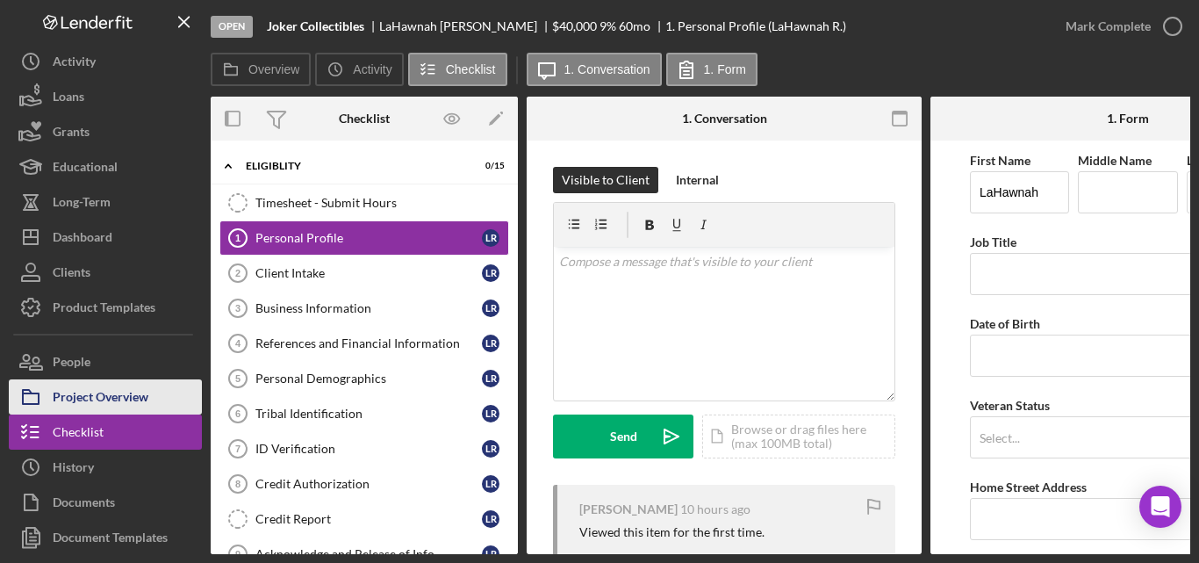
click at [85, 391] on div "Project Overview" at bounding box center [101, 399] width 96 height 40
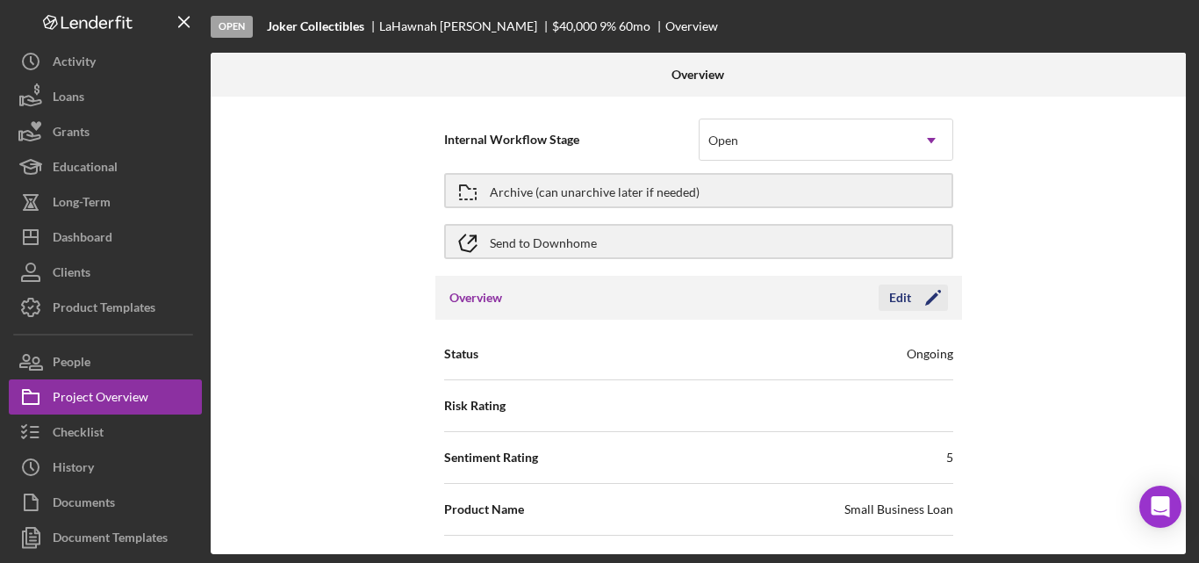
click at [931, 294] on polygon "button" at bounding box center [931, 298] width 13 height 13
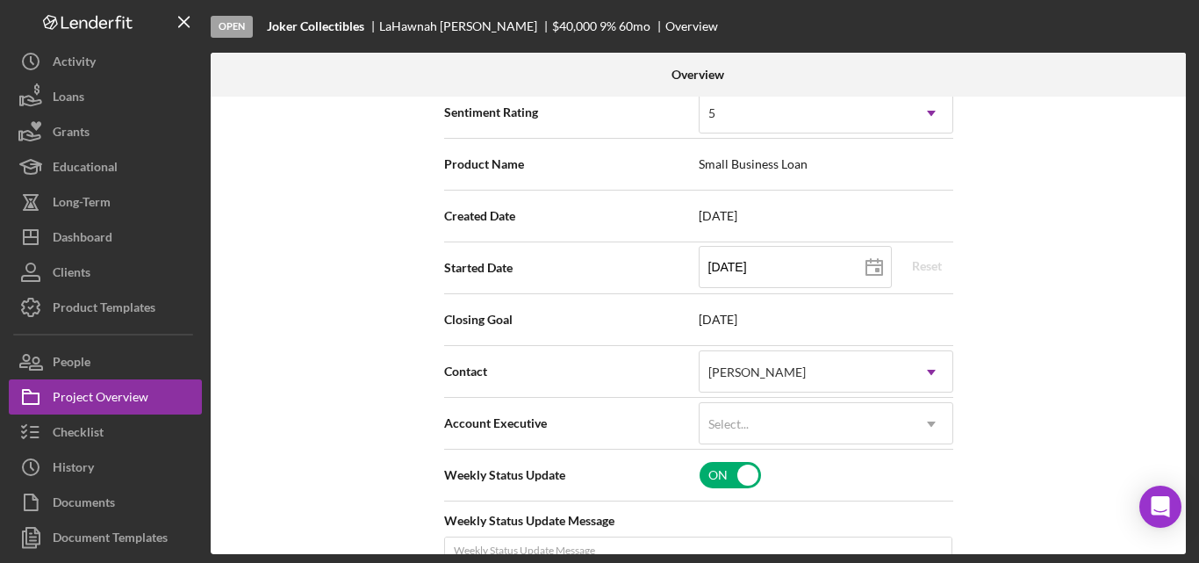
scroll to position [351, 0]
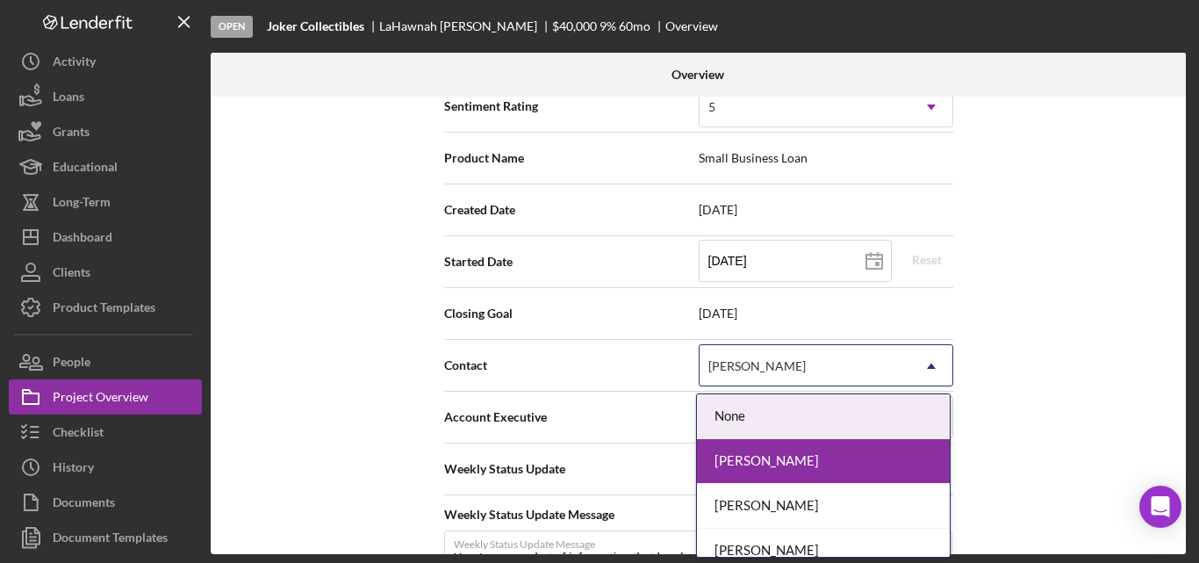
click at [735, 363] on div "[PERSON_NAME]" at bounding box center [756, 366] width 97 height 14
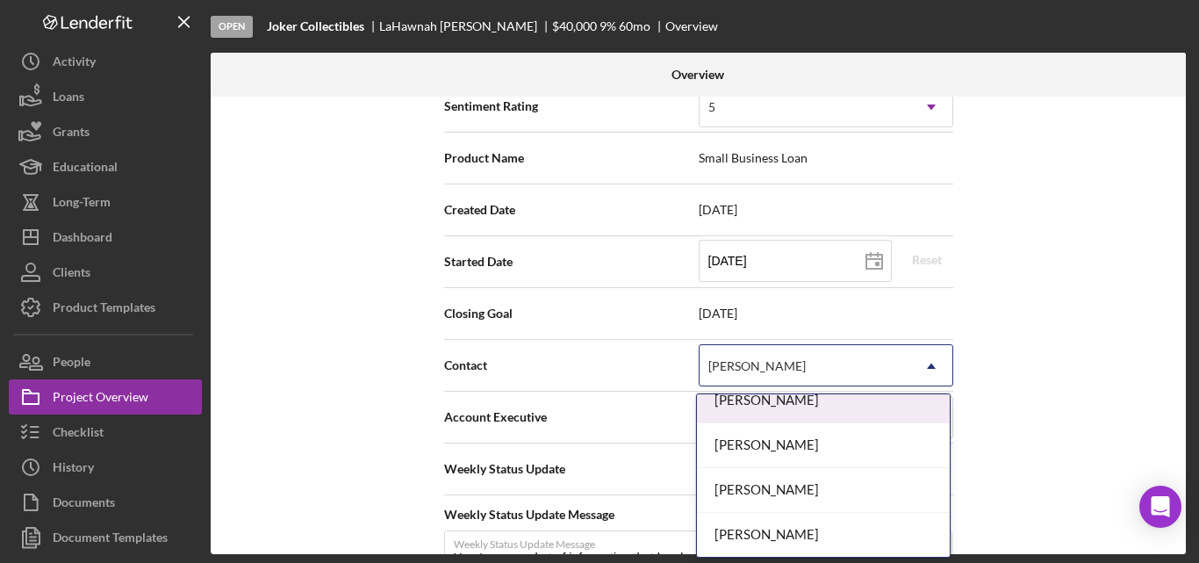
scroll to position [106, 0]
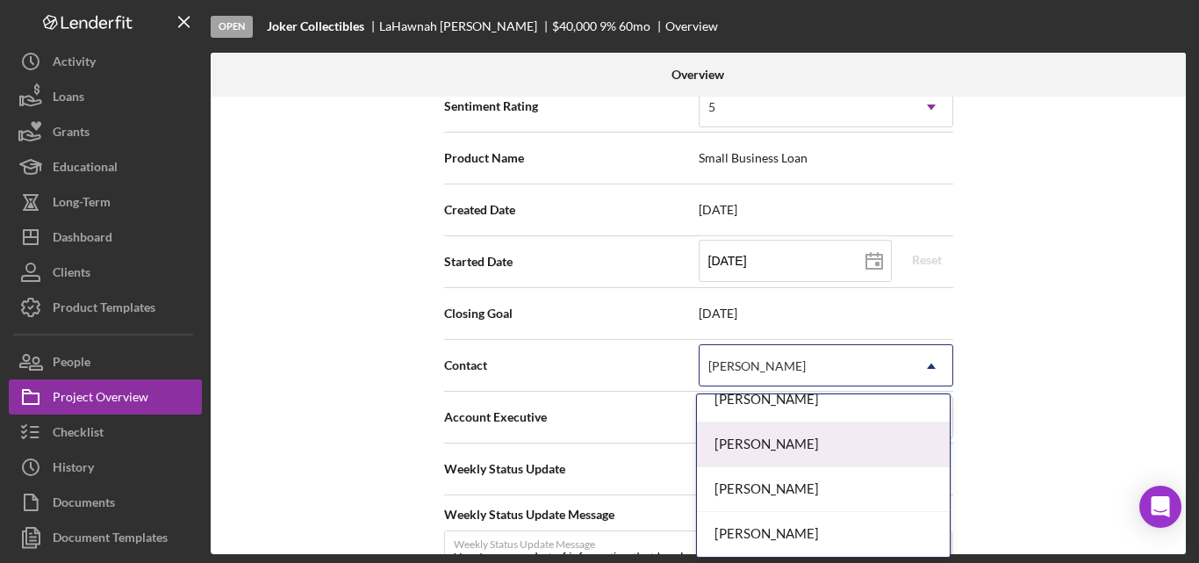
click at [755, 442] on div "[PERSON_NAME]" at bounding box center [823, 444] width 253 height 45
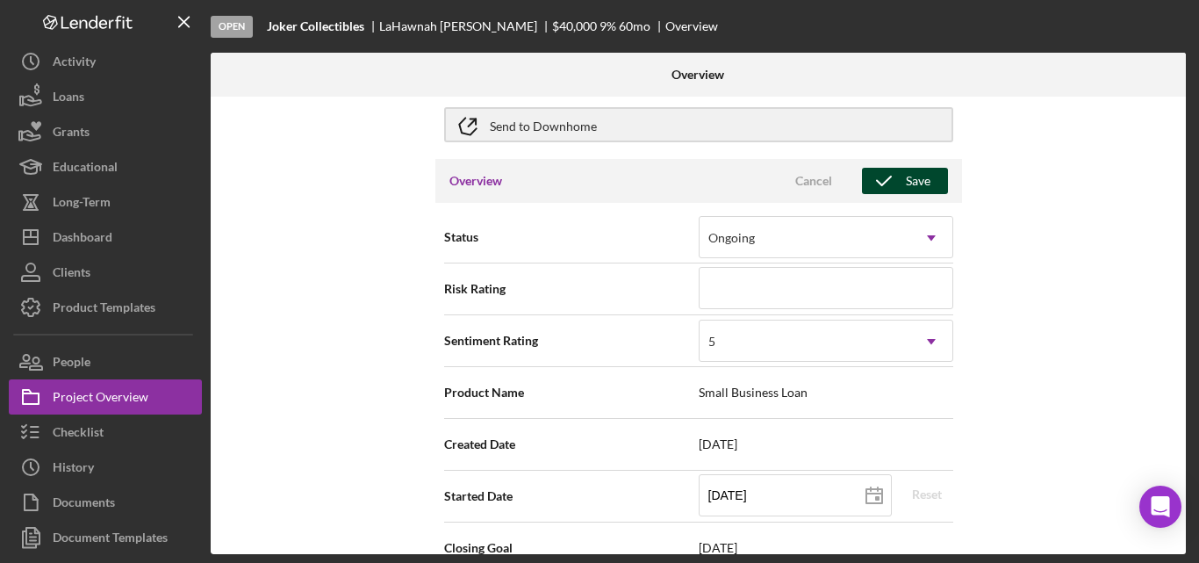
scroll to position [88, 0]
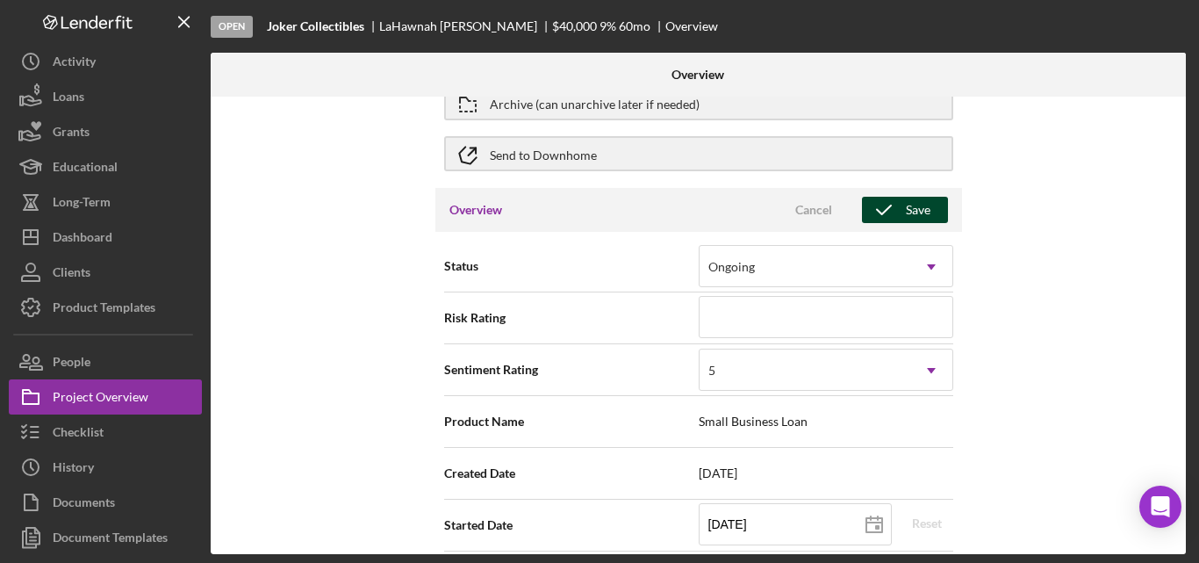
click at [900, 207] on icon "button" at bounding box center [884, 210] width 44 height 44
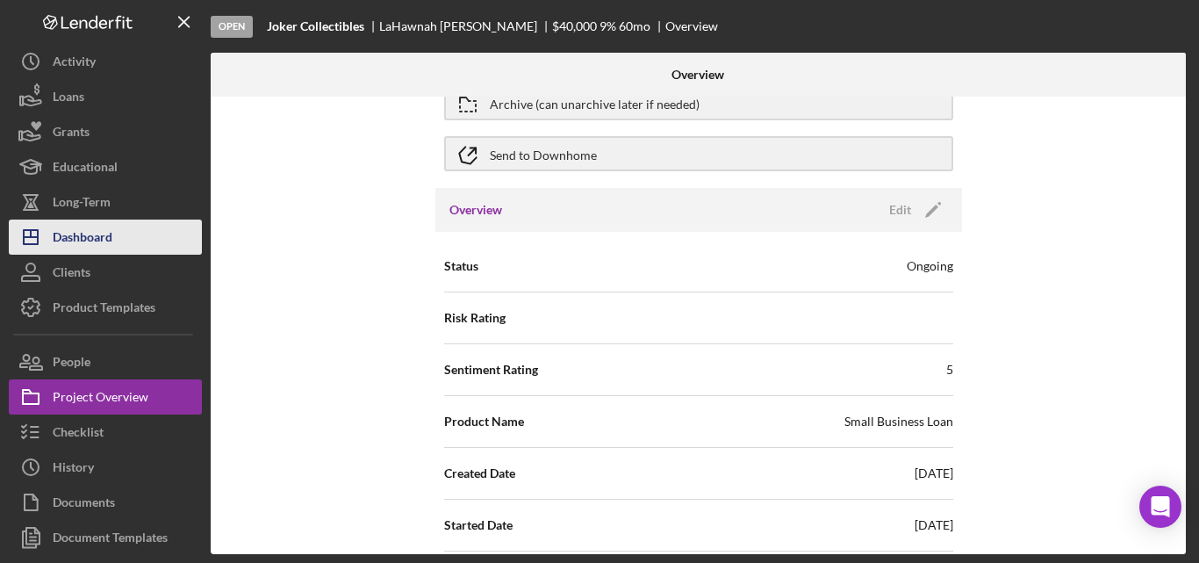
click at [99, 244] on div "Dashboard" at bounding box center [83, 239] width 60 height 40
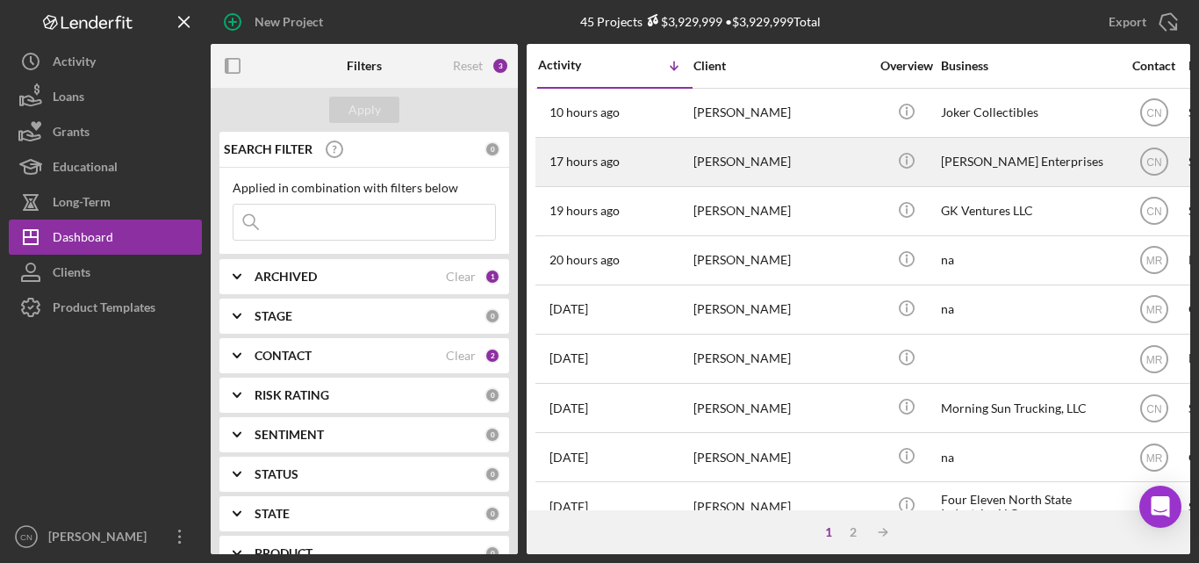
click at [706, 159] on div "[PERSON_NAME]" at bounding box center [782, 162] width 176 height 47
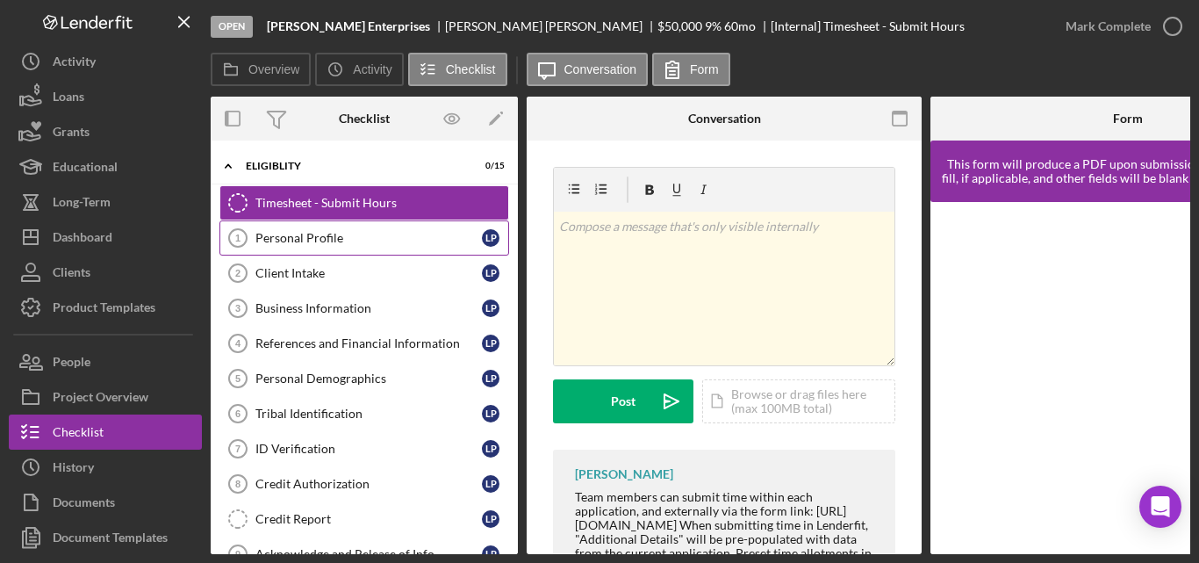
click at [330, 228] on link "Personal Profile 1 Personal Profile L P" at bounding box center [364, 237] width 290 height 35
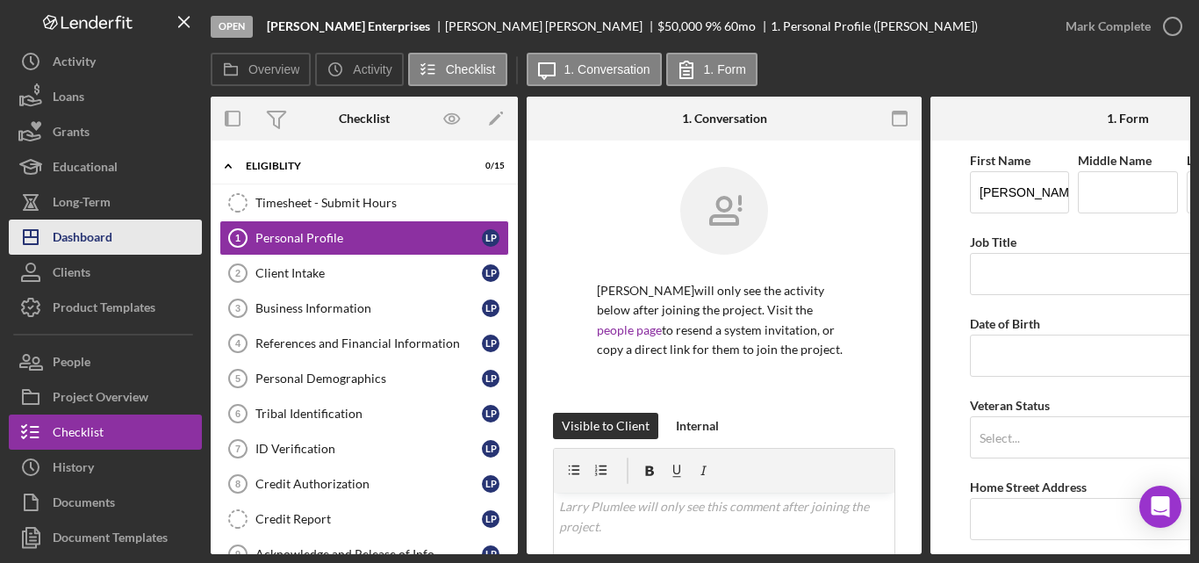
click at [89, 236] on div "Dashboard" at bounding box center [83, 239] width 60 height 40
